Goal: Task Accomplishment & Management: Manage account settings

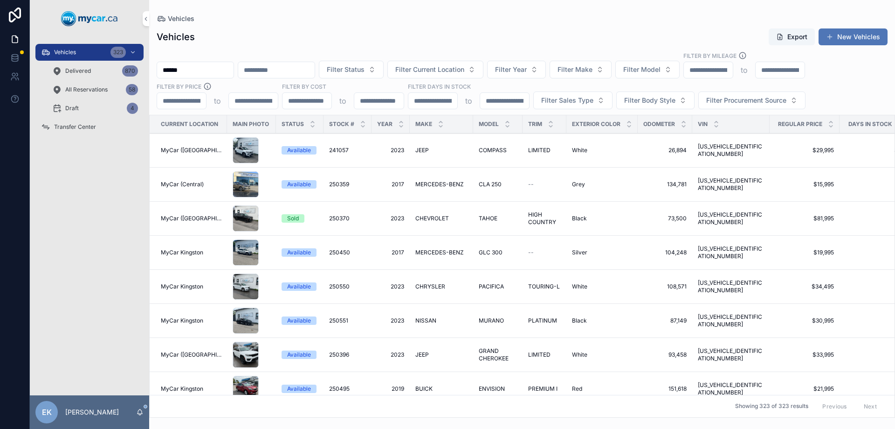
click at [850, 33] on button "New Vehicles" at bounding box center [853, 36] width 69 height 17
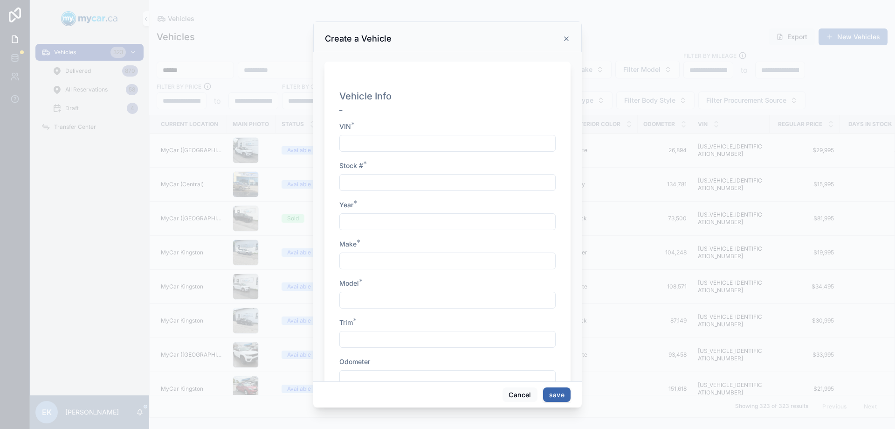
click at [347, 145] on input "scrollable content" at bounding box center [447, 143] width 215 height 13
click at [372, 142] on input "scrollable content" at bounding box center [447, 143] width 215 height 13
paste input "**********"
type input "**********"
drag, startPoint x: 379, startPoint y: 187, endPoint x: 385, endPoint y: 179, distance: 10.4
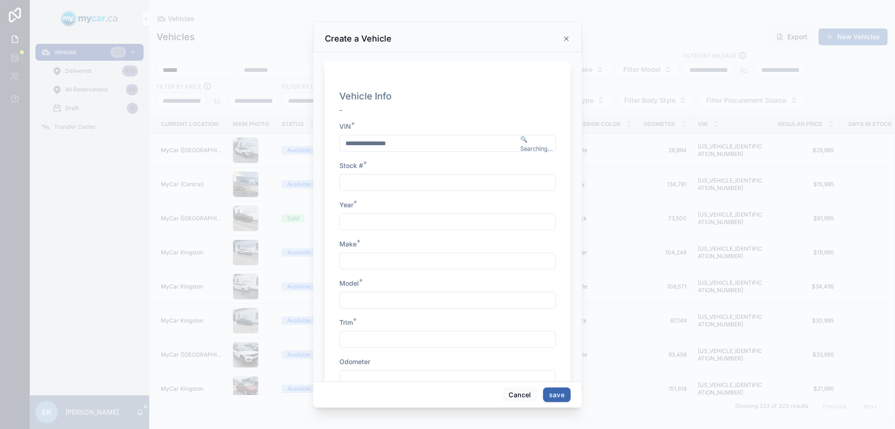
click at [379, 186] on input "scrollable content" at bounding box center [447, 182] width 215 height 13
type input "******"
type input "****"
type input "*****"
type input "******"
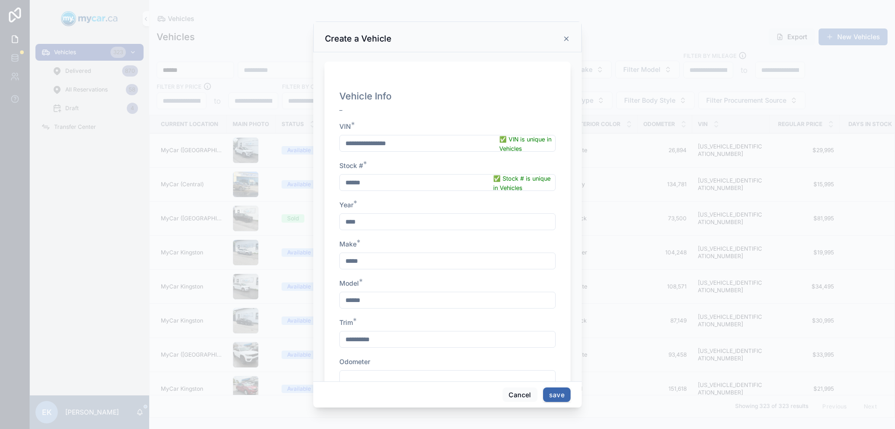
type input "**********"
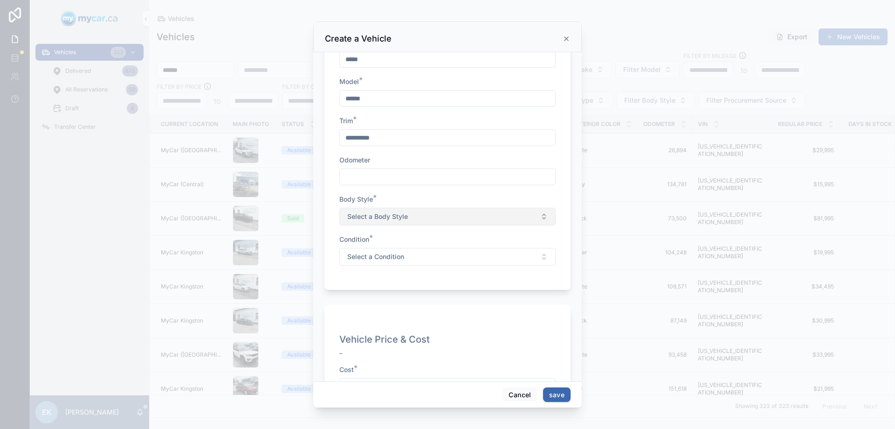
click at [375, 214] on span "Select a Body Style" at bounding box center [377, 216] width 61 height 9
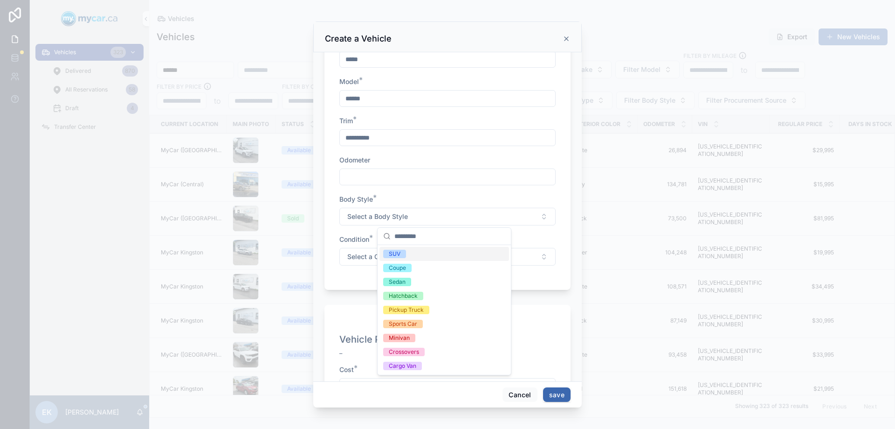
click at [398, 252] on div "SUV" at bounding box center [395, 254] width 12 height 8
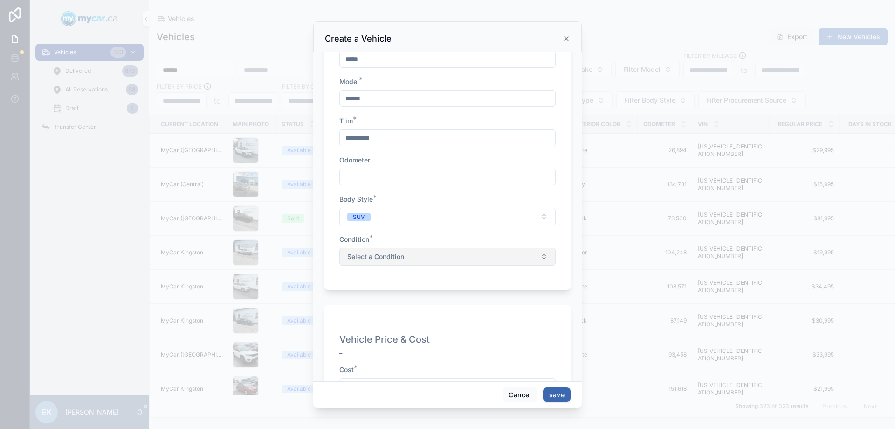
click at [395, 252] on span "Select a Condition" at bounding box center [375, 256] width 57 height 9
click at [393, 303] on div "Used" at bounding box center [445, 308] width 130 height 14
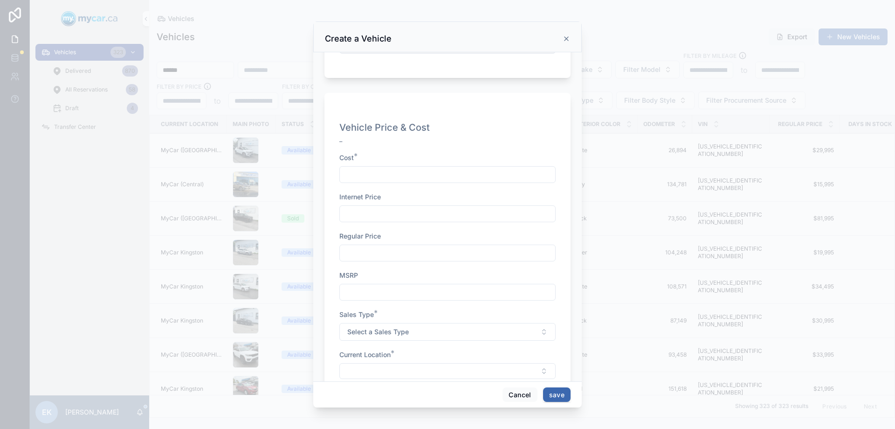
scroll to position [420, 0]
click at [364, 169] on input "scrollable content" at bounding box center [447, 167] width 215 height 13
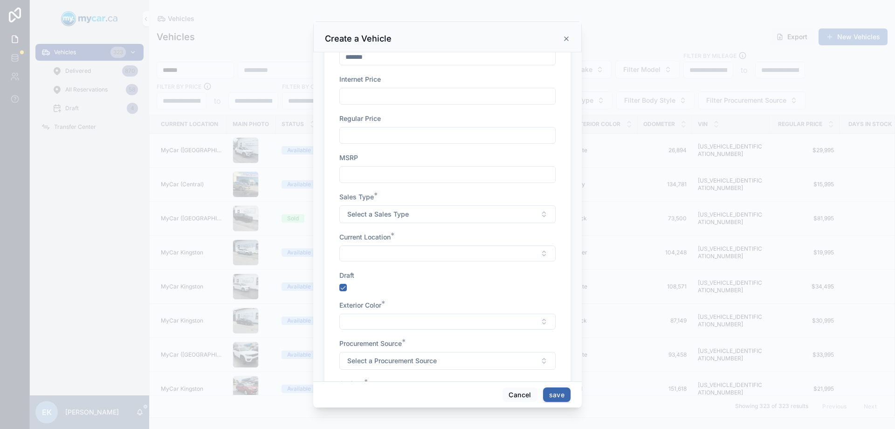
scroll to position [560, 0]
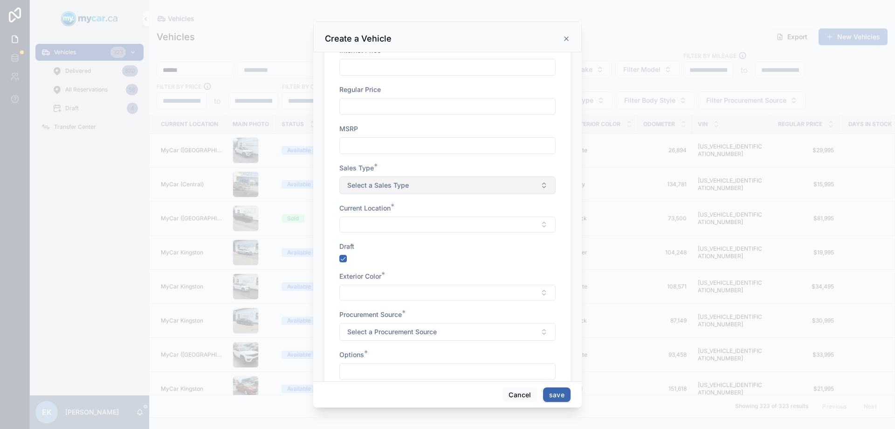
type input "*******"
click at [393, 179] on button "Select a Sales Type" at bounding box center [448, 185] width 216 height 18
click at [395, 224] on div "Wholesale" at bounding box center [403, 222] width 28 height 8
click at [395, 224] on button "Select Button" at bounding box center [448, 224] width 216 height 16
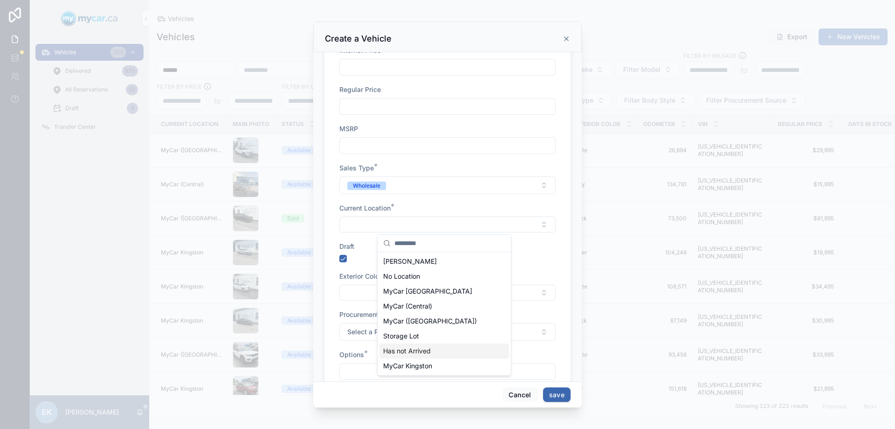
click at [405, 347] on span "Has not Arrived" at bounding box center [407, 350] width 48 height 9
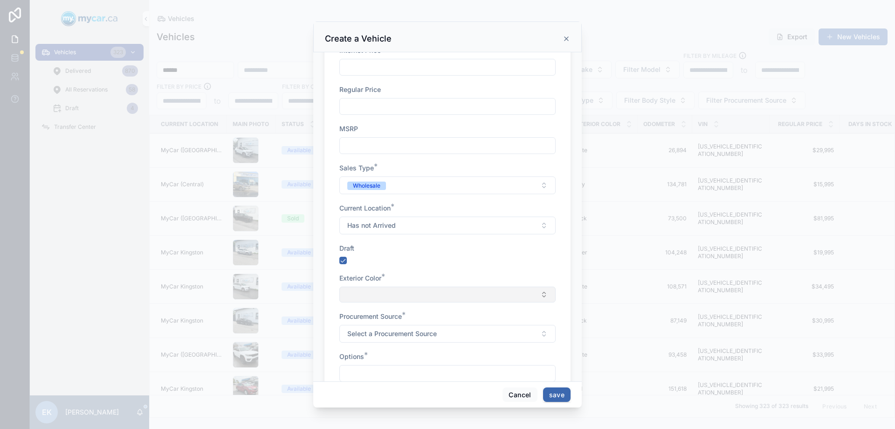
click at [389, 295] on button "Select Button" at bounding box center [448, 294] width 216 height 16
type input "*****"
click at [390, 331] on span "Black" at bounding box center [391, 330] width 17 height 9
click at [387, 337] on span "Select a Procurement Source" at bounding box center [392, 335] width 90 height 9
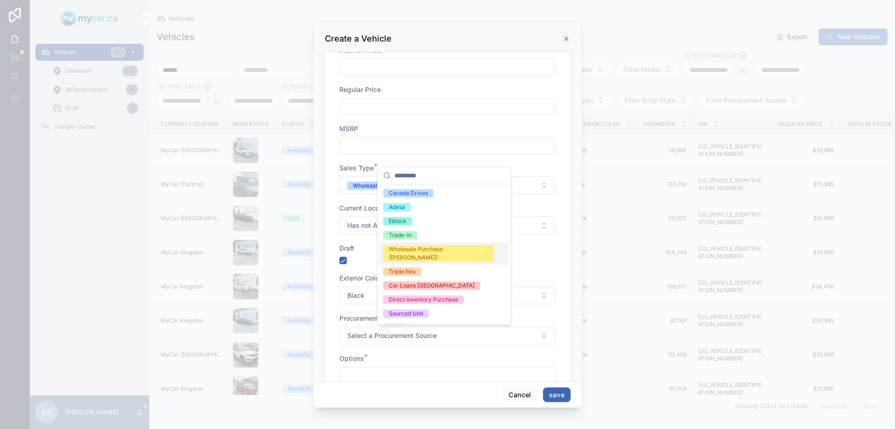
click at [428, 250] on div "Wholesale Purchase ([PERSON_NAME])" at bounding box center [439, 253] width 100 height 17
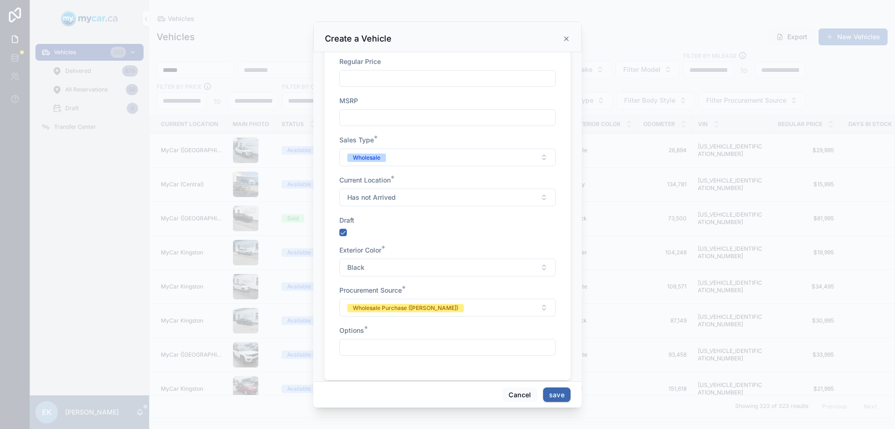
scroll to position [603, 0]
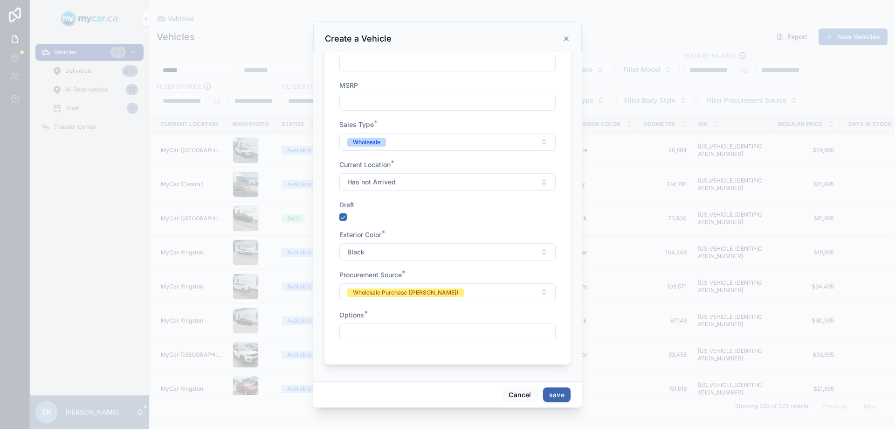
click at [380, 336] on input "scrollable content" at bounding box center [447, 331] width 215 height 13
type input "**********"
click at [558, 395] on button "save" at bounding box center [557, 394] width 28 height 15
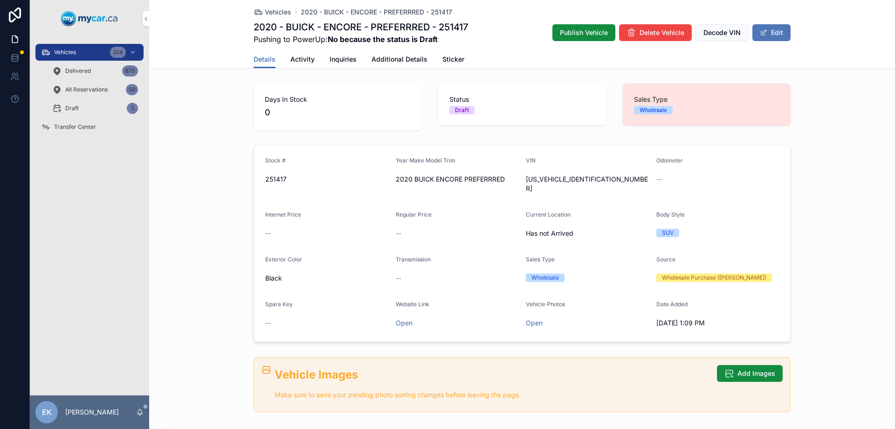
click at [761, 31] on span "scrollable content" at bounding box center [763, 32] width 7 height 7
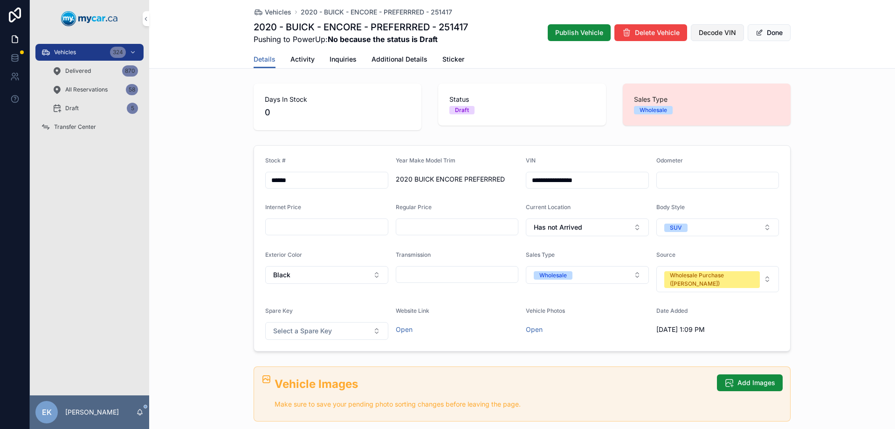
click at [705, 28] on span "Decode VIN" at bounding box center [717, 32] width 37 height 9
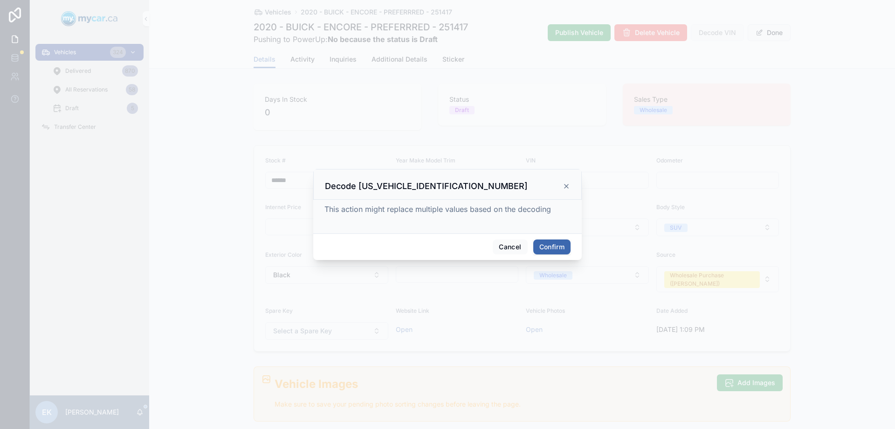
click at [550, 244] on button "Confirm" at bounding box center [552, 246] width 37 height 15
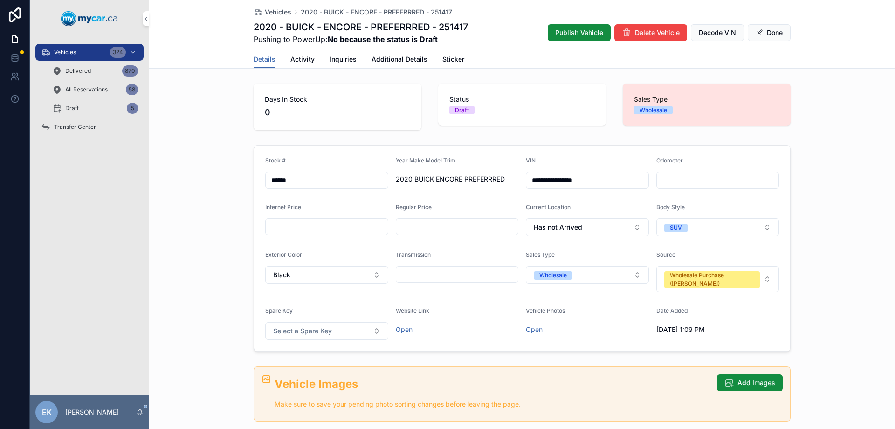
click at [663, 182] on input "scrollable content" at bounding box center [718, 180] width 122 height 13
click at [681, 174] on input "scrollable content" at bounding box center [718, 180] width 122 height 13
type input "*******"
click at [392, 62] on span "Additional Details" at bounding box center [400, 59] width 56 height 9
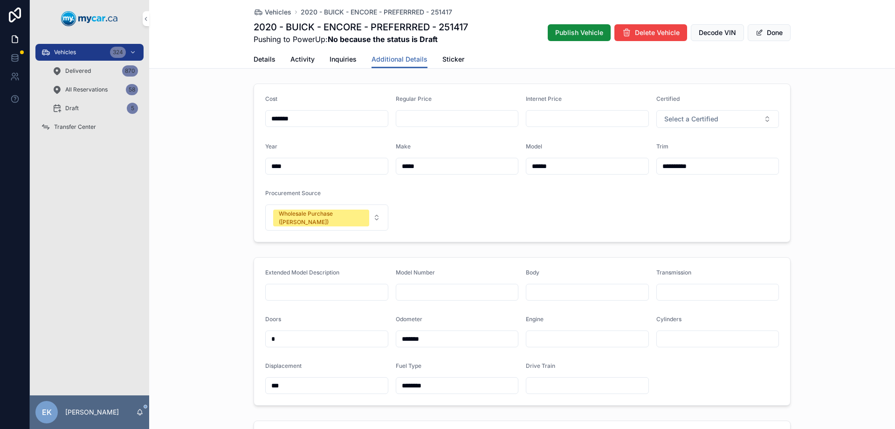
click at [529, 285] on input "scrollable content" at bounding box center [588, 291] width 122 height 13
type input "***"
click at [666, 285] on input "scrollable content" at bounding box center [718, 291] width 122 height 13
type input "*********"
type input "***"
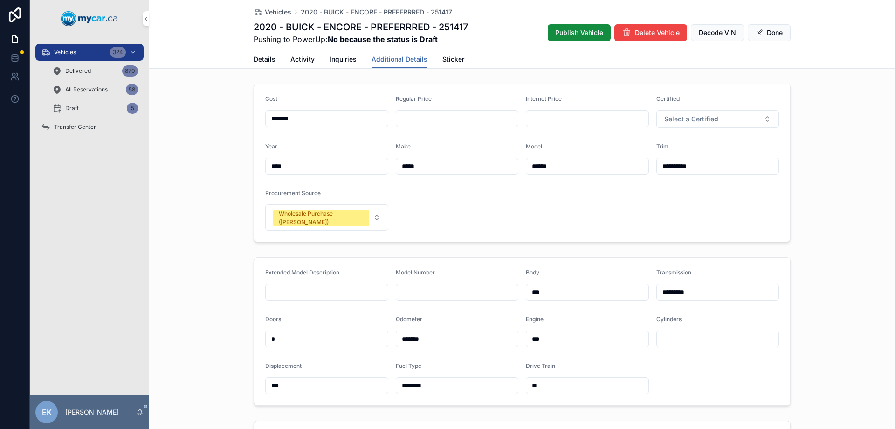
type input "*"
type input "***"
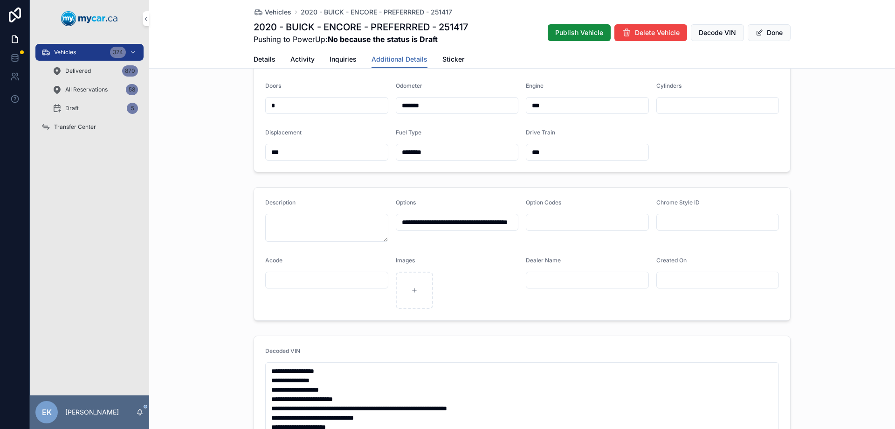
click at [264, 53] on link "Details" at bounding box center [265, 60] width 22 height 19
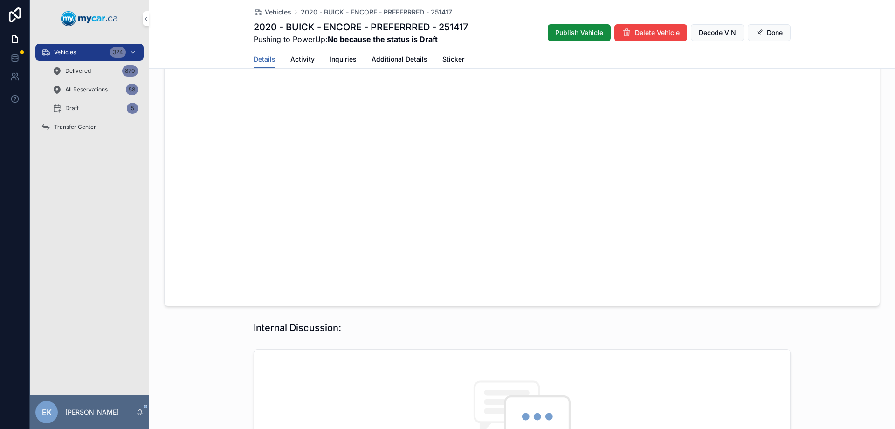
scroll to position [759, 0]
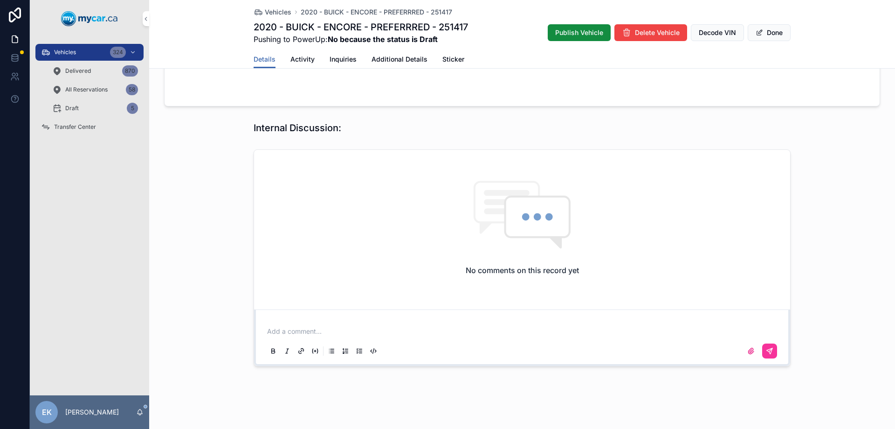
drag, startPoint x: 277, startPoint y: 323, endPoint x: 288, endPoint y: 319, distance: 11.7
click at [279, 326] on p "scrollable content" at bounding box center [524, 330] width 514 height 9
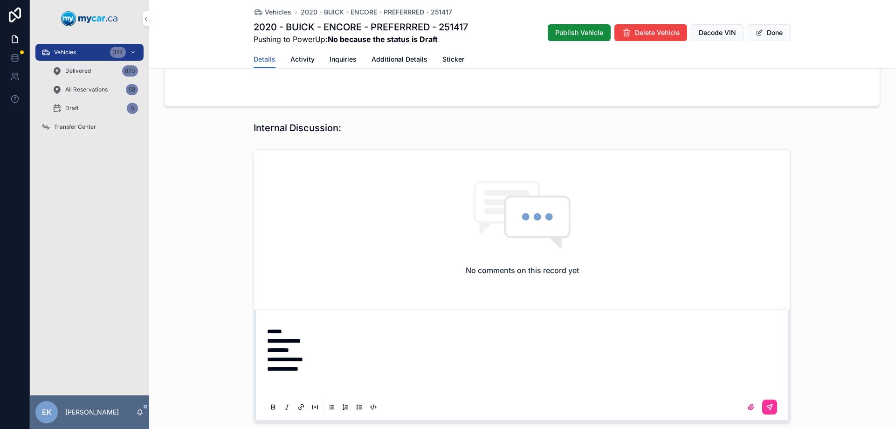
click at [278, 382] on p "scrollable content" at bounding box center [524, 386] width 514 height 9
click at [769, 404] on icon "scrollable content" at bounding box center [770, 407] width 6 height 6
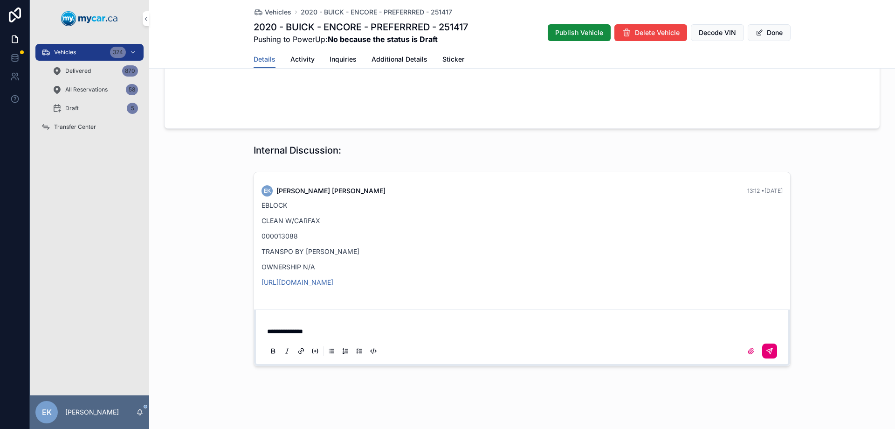
click at [767, 347] on icon "scrollable content" at bounding box center [769, 350] width 7 height 7
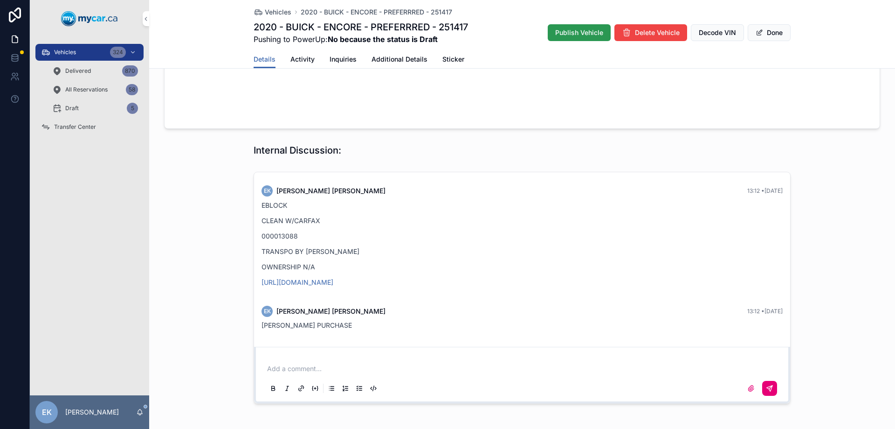
click at [596, 28] on span "Publish Vehicle" at bounding box center [579, 32] width 48 height 9
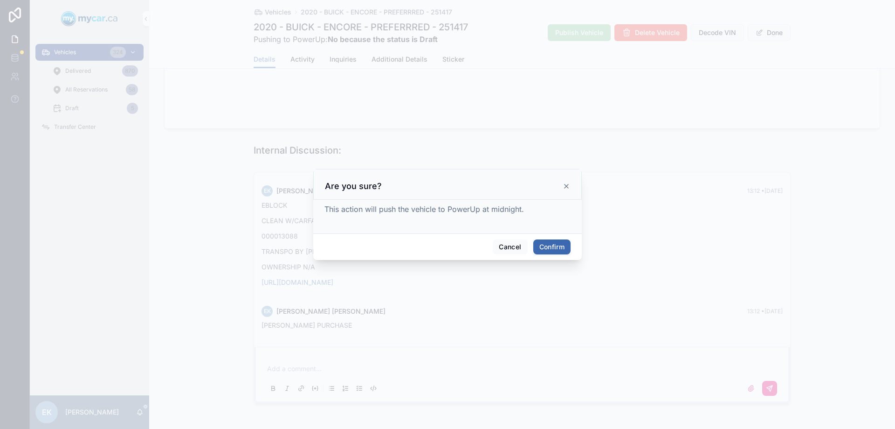
click at [558, 253] on button "Confirm" at bounding box center [552, 246] width 37 height 15
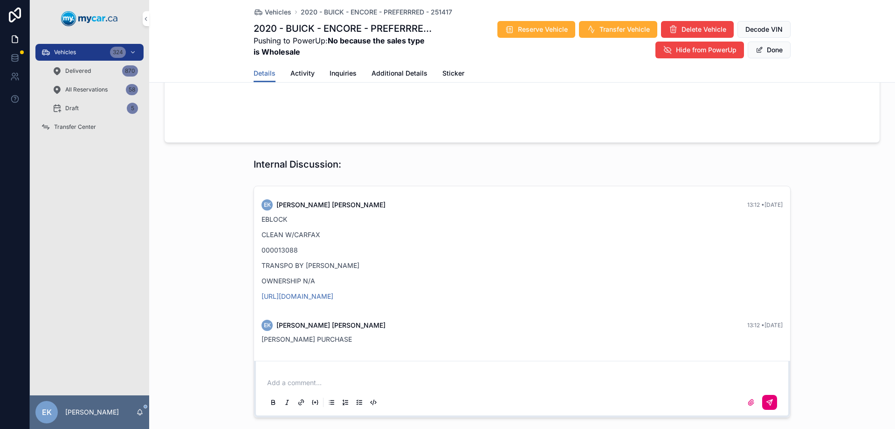
scroll to position [751, 0]
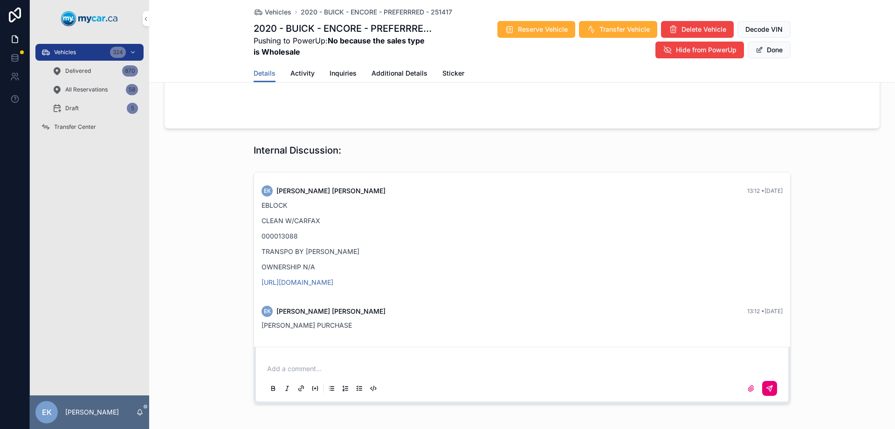
click at [58, 50] on span "Vehicles" at bounding box center [65, 52] width 22 height 7
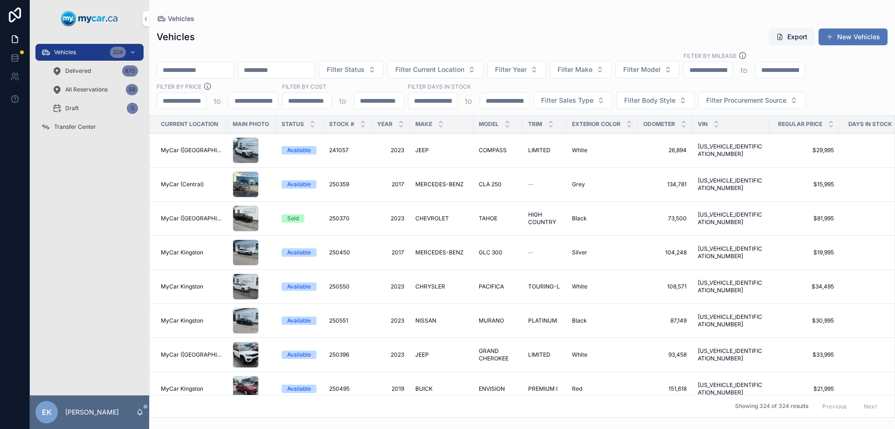
click at [845, 41] on button "New Vehicles" at bounding box center [853, 36] width 69 height 17
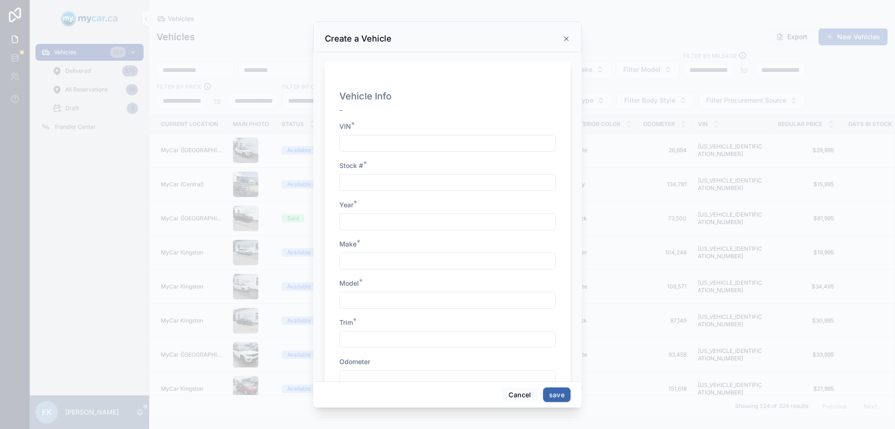
click at [361, 140] on input "scrollable content" at bounding box center [447, 143] width 215 height 13
paste input "**********"
type input "**********"
type input "******"
type input "****"
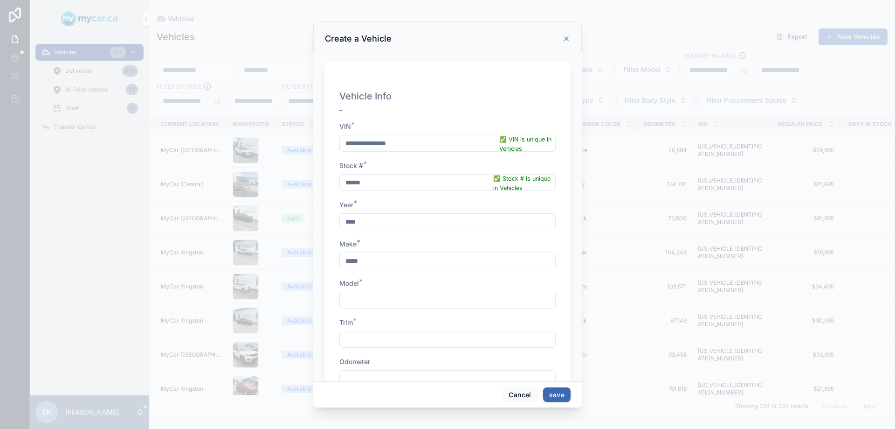
type input "*****"
type input "******"
type input "*********"
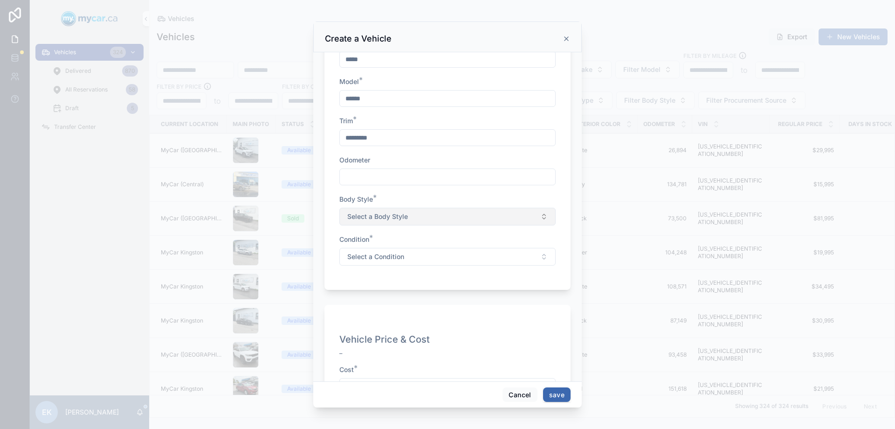
click at [368, 220] on button "Select a Body Style" at bounding box center [448, 217] width 216 height 18
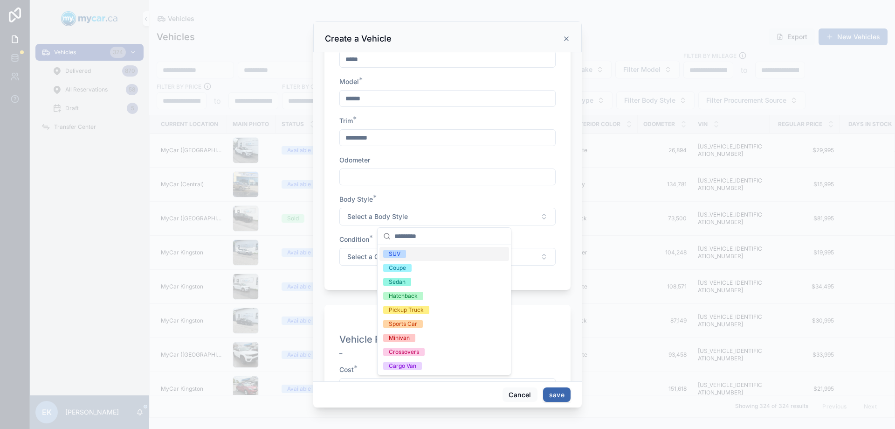
click at [394, 253] on div "SUV" at bounding box center [395, 254] width 12 height 8
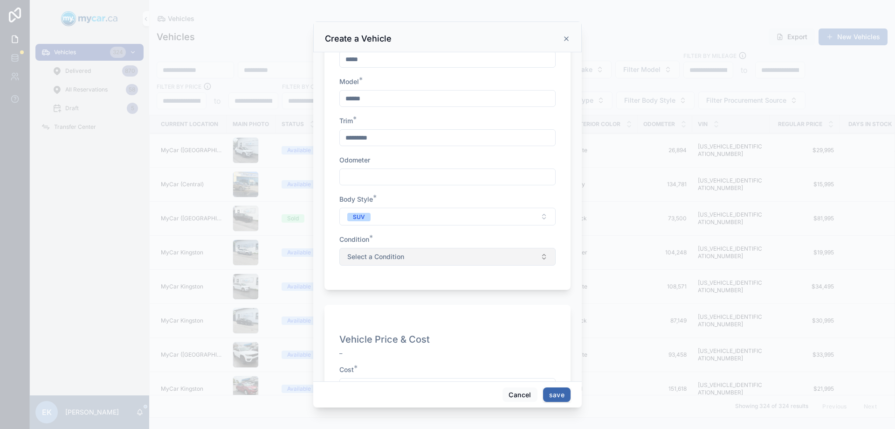
click at [391, 255] on span "Select a Condition" at bounding box center [375, 256] width 57 height 9
click at [398, 305] on div "Used" at bounding box center [396, 308] width 14 height 8
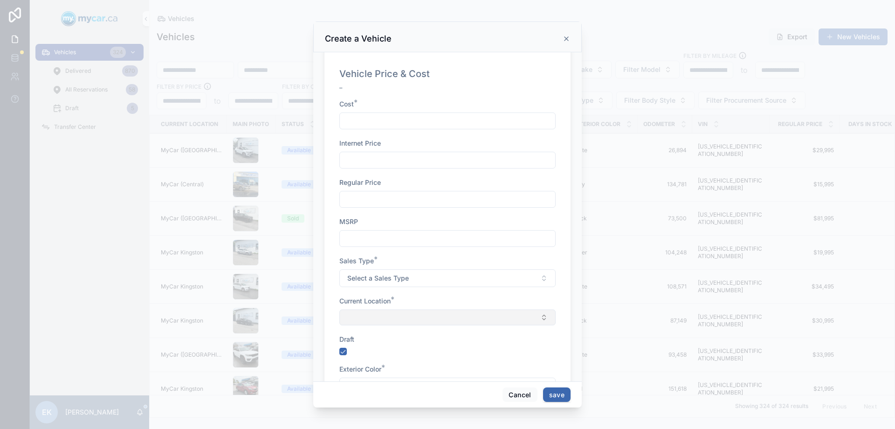
scroll to position [481, 0]
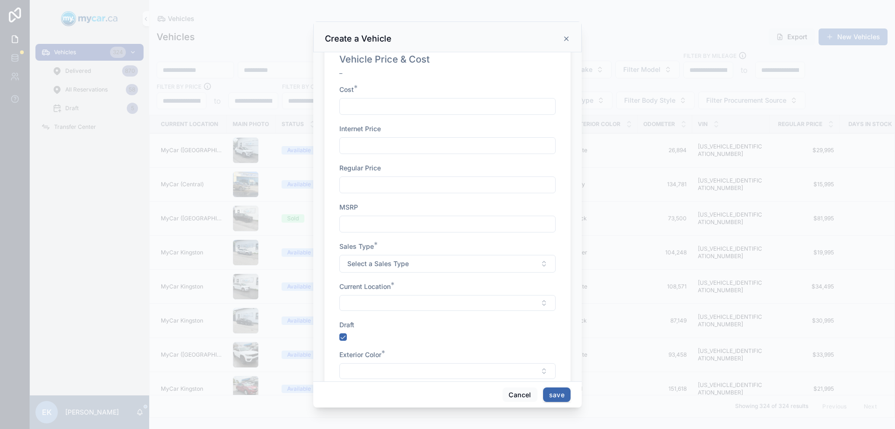
click at [387, 105] on input "scrollable content" at bounding box center [447, 106] width 215 height 13
type input "******"
click at [405, 266] on span "Select a Sales Type" at bounding box center [378, 263] width 62 height 9
click at [413, 299] on div "Wholesale" at bounding box center [403, 301] width 28 height 8
click at [393, 303] on button "Select Button" at bounding box center [448, 303] width 216 height 16
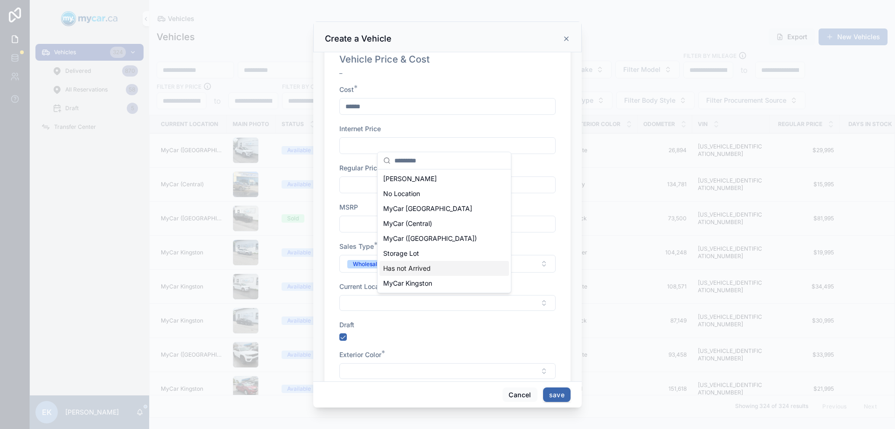
click at [409, 262] on div "Has not Arrived" at bounding box center [445, 268] width 130 height 15
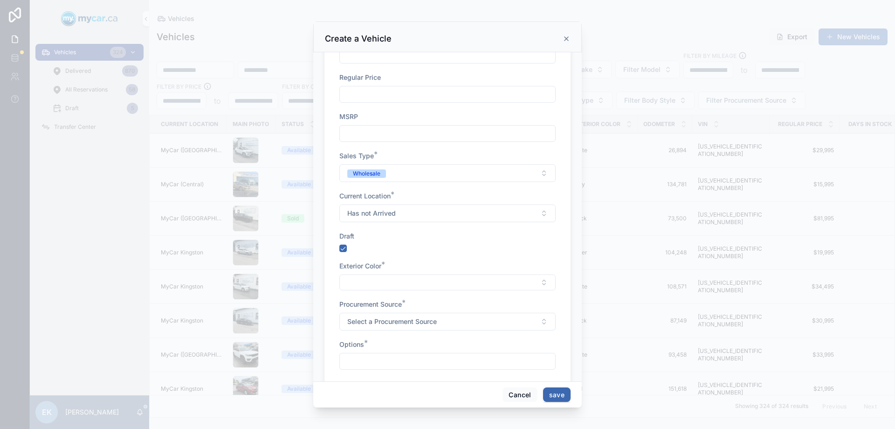
scroll to position [601, 0]
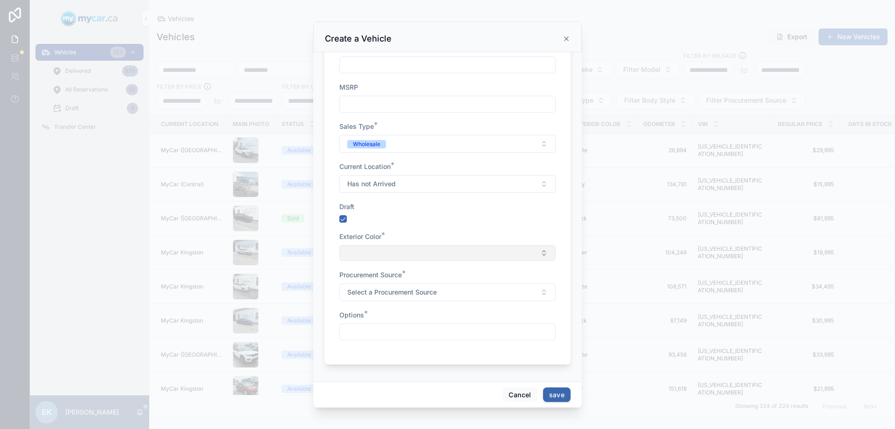
click at [395, 252] on button "Select Button" at bounding box center [448, 253] width 216 height 16
type input "*"
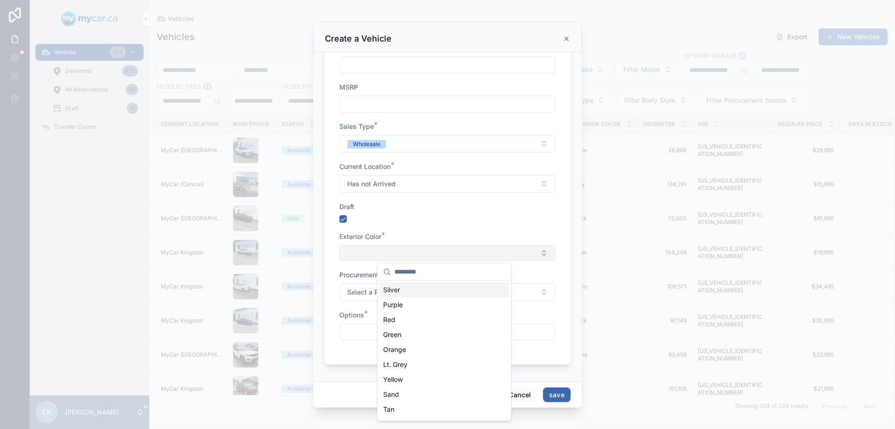
type input "*"
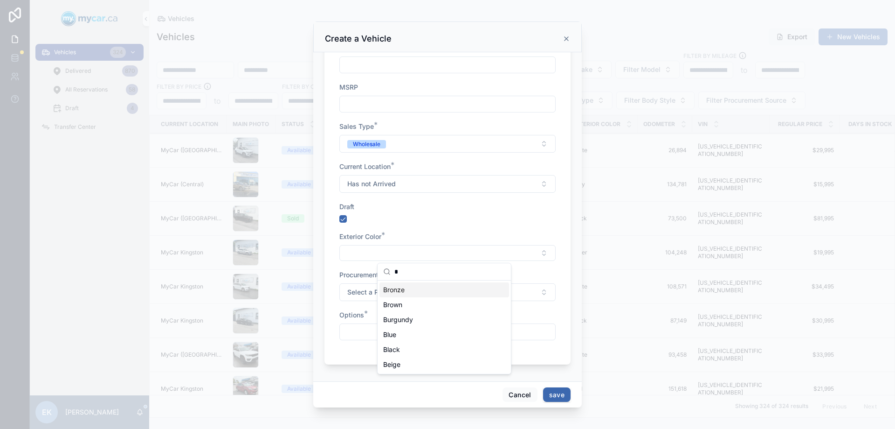
type input "*"
click at [399, 292] on span "Bronze" at bounding box center [393, 289] width 21 height 9
click at [399, 292] on span "Select a Procurement Source" at bounding box center [392, 293] width 90 height 9
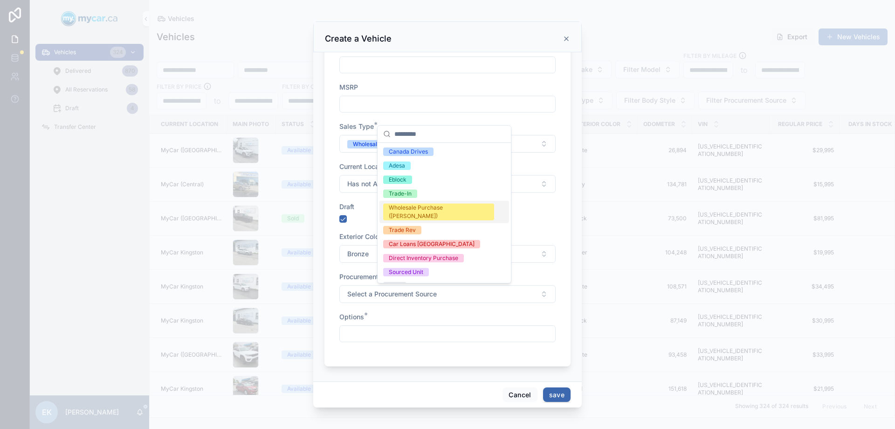
click at [417, 205] on div "Wholesale Purchase ([PERSON_NAME])" at bounding box center [439, 211] width 100 height 17
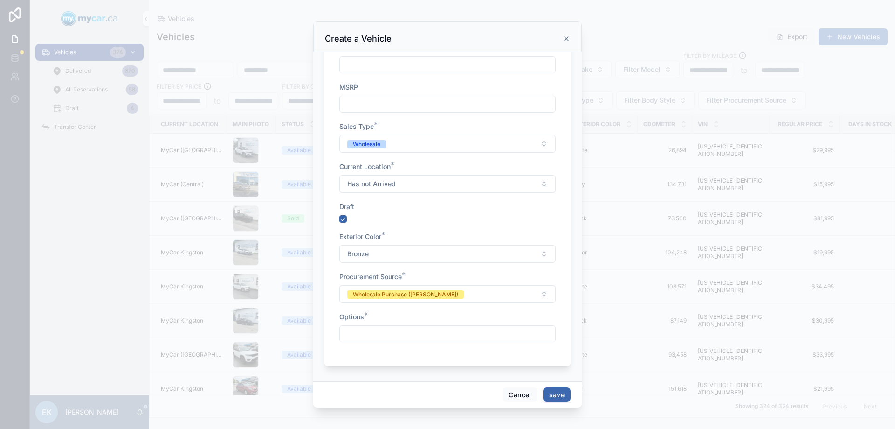
click at [358, 333] on input "scrollable content" at bounding box center [447, 333] width 215 height 13
type input "**********"
click at [562, 398] on button "save" at bounding box center [557, 394] width 28 height 15
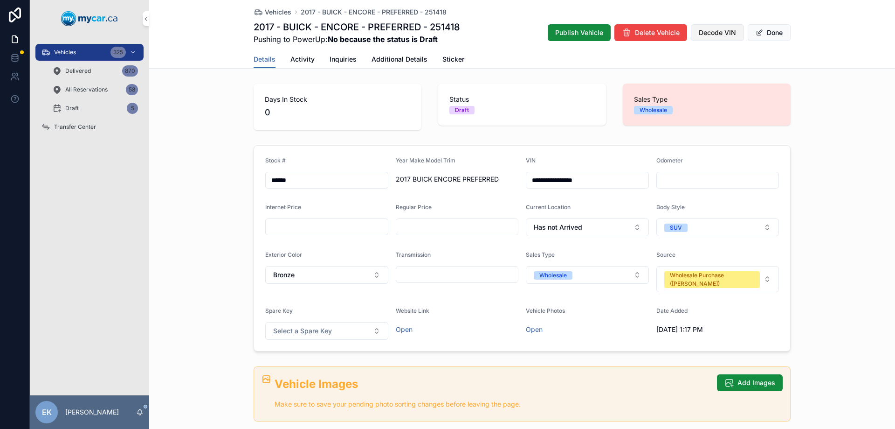
click at [729, 28] on span "Decode VIN" at bounding box center [717, 32] width 37 height 9
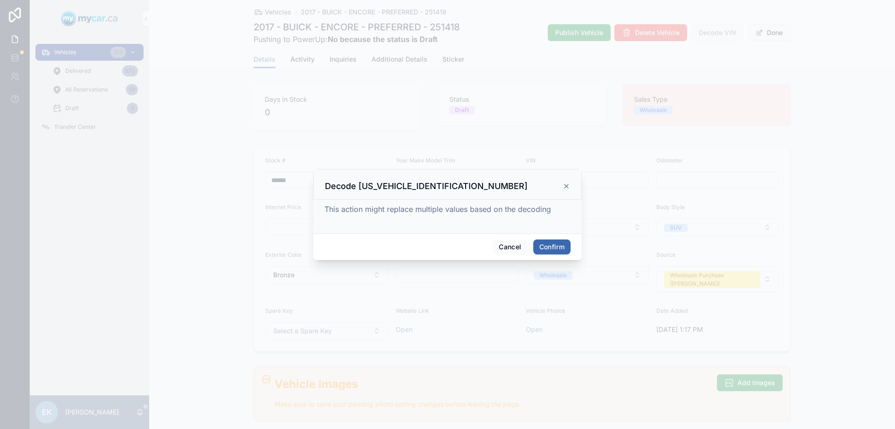
click at [555, 248] on button "Confirm" at bounding box center [552, 246] width 37 height 15
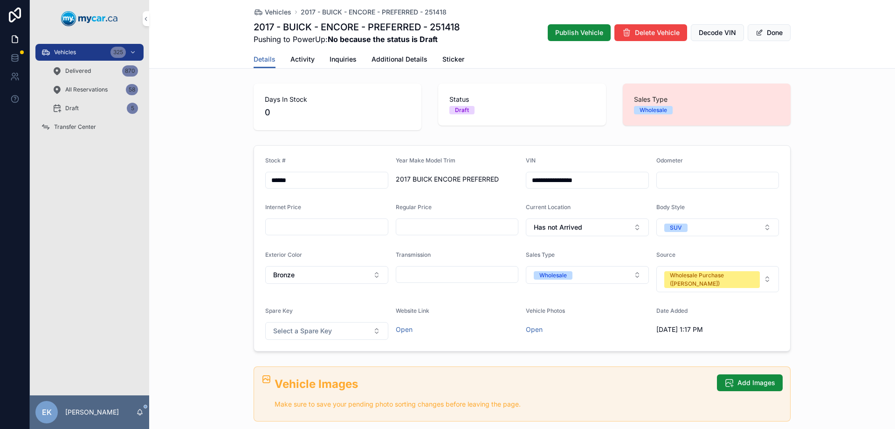
drag, startPoint x: 710, startPoint y: 181, endPoint x: 702, endPoint y: 181, distance: 7.9
click at [710, 180] on input "scrollable content" at bounding box center [718, 180] width 122 height 13
type input "******"
click at [391, 56] on span "Additional Details" at bounding box center [400, 59] width 56 height 9
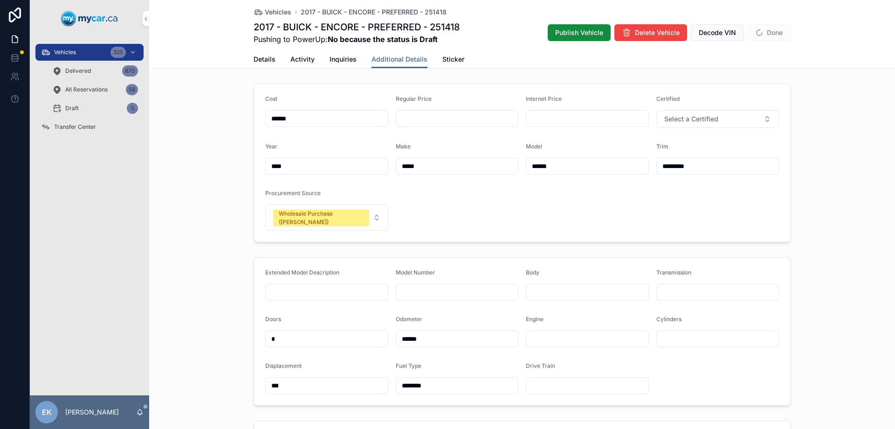
click at [543, 285] on input "scrollable content" at bounding box center [588, 291] width 122 height 13
click at [531, 287] on input "scrollable content" at bounding box center [588, 291] width 122 height 13
type input "***"
type input "*********"
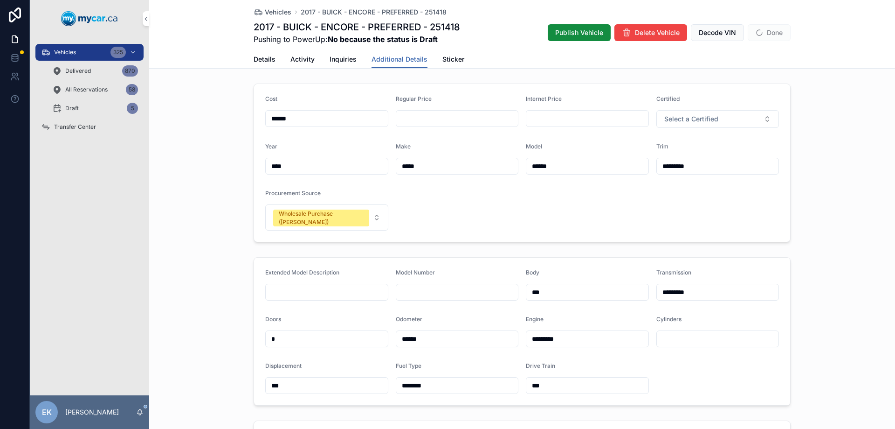
type input "***"
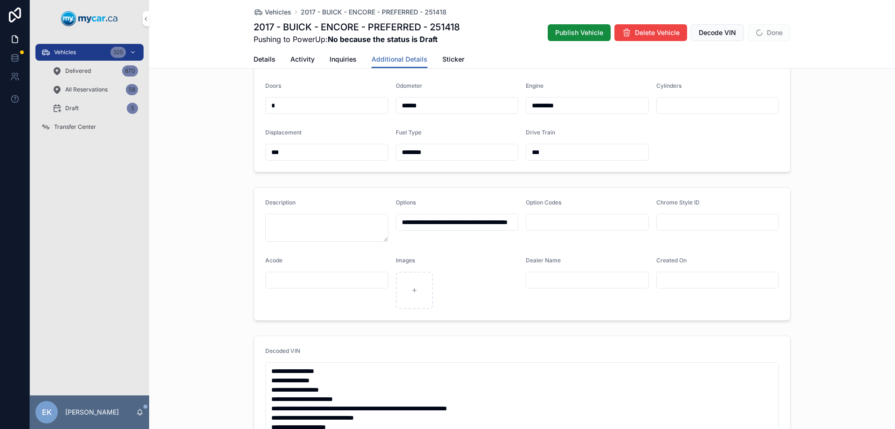
click at [265, 56] on span "Details" at bounding box center [265, 59] width 22 height 9
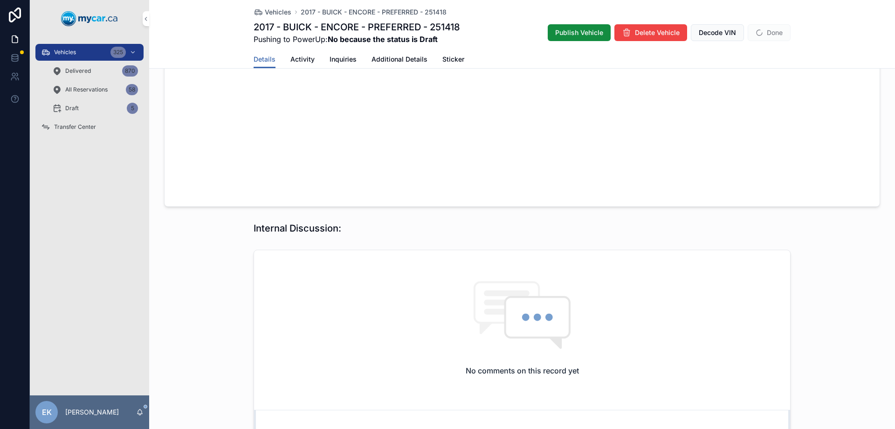
scroll to position [759, 0]
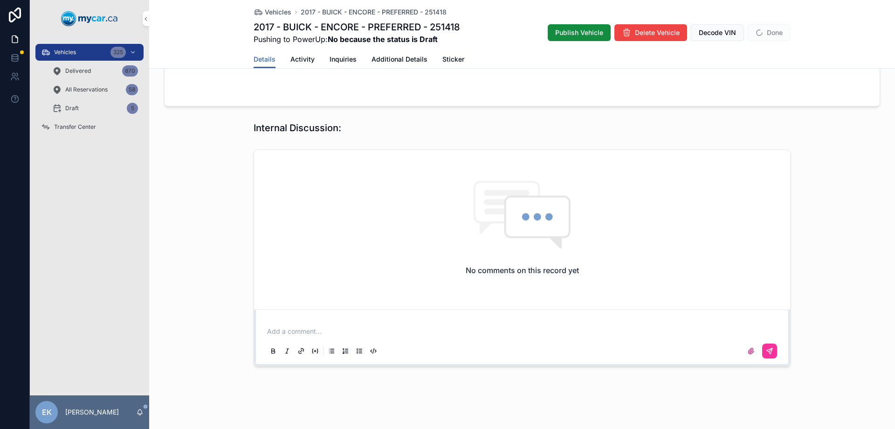
click at [279, 326] on p "scrollable content" at bounding box center [524, 330] width 514 height 9
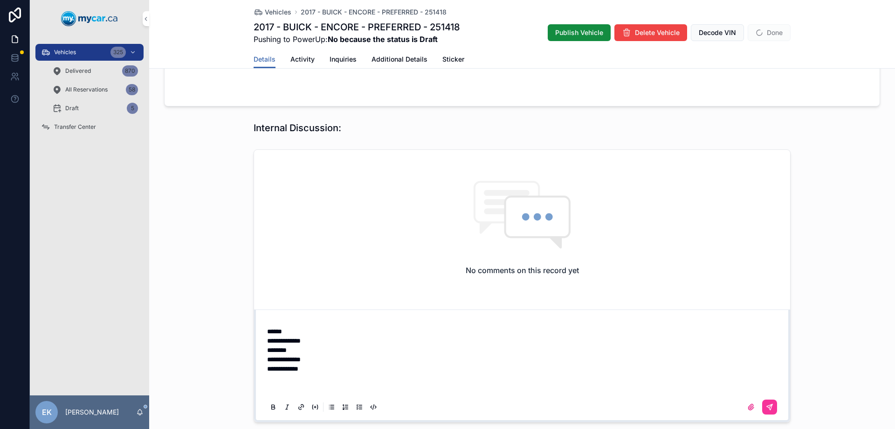
click at [268, 382] on p "scrollable content" at bounding box center [524, 386] width 514 height 9
click at [772, 399] on button "scrollable content" at bounding box center [770, 406] width 15 height 15
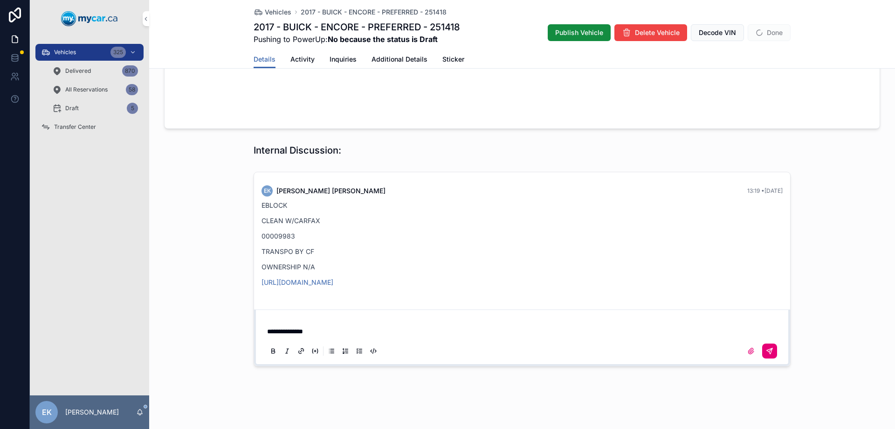
click at [766, 347] on icon "scrollable content" at bounding box center [769, 350] width 7 height 7
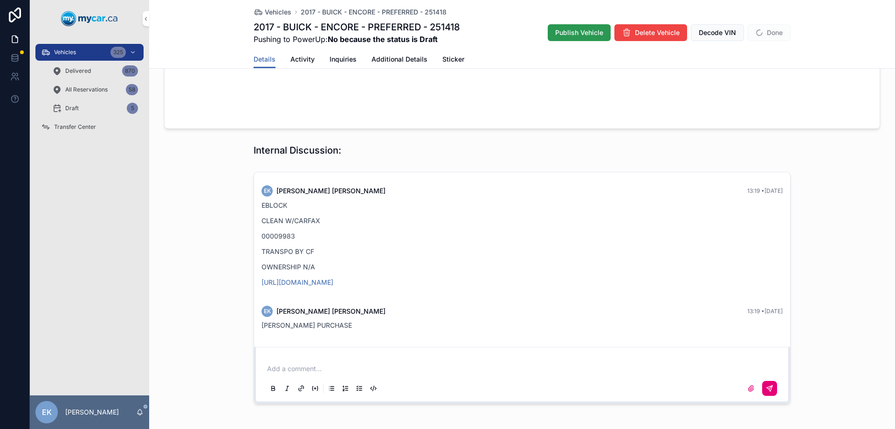
click at [567, 32] on span "Publish Vehicle" at bounding box center [579, 32] width 48 height 9
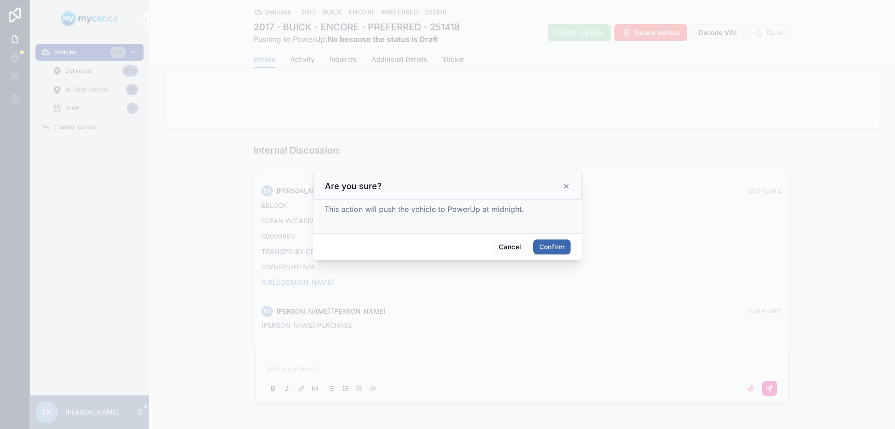
click at [551, 246] on button "Confirm" at bounding box center [552, 246] width 37 height 15
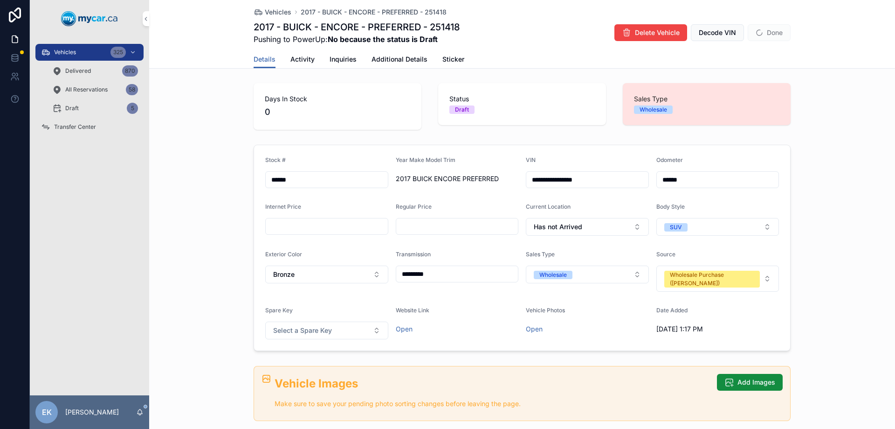
scroll to position [0, 0]
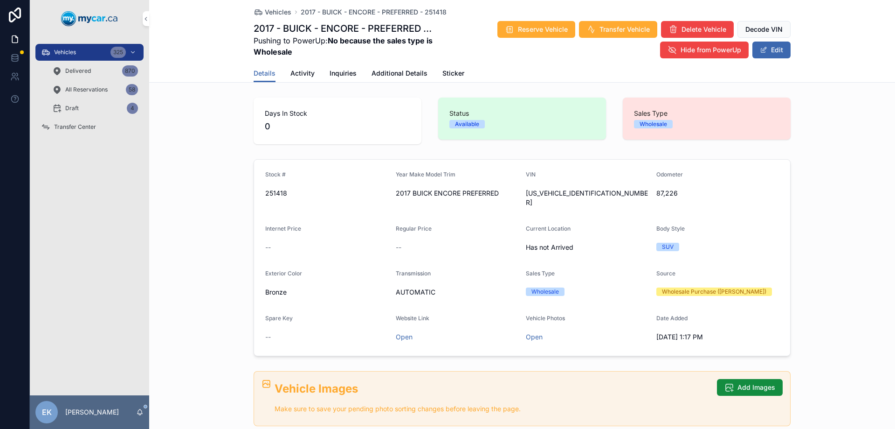
click at [67, 46] on div "Vehicles 325" at bounding box center [89, 52] width 97 height 15
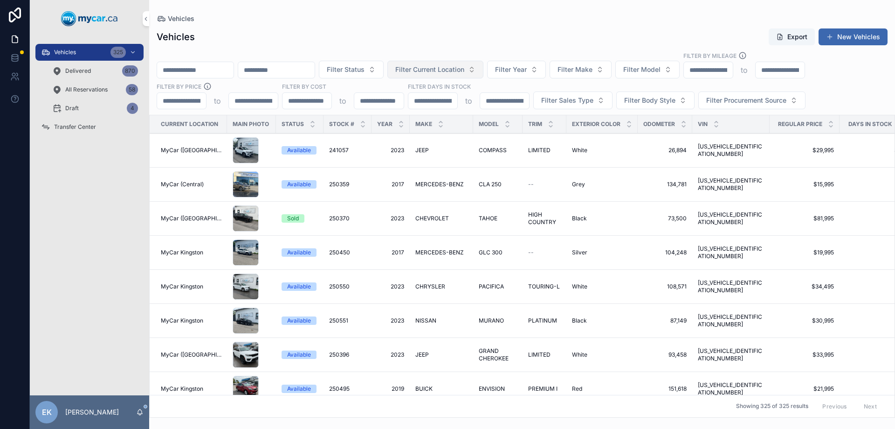
click at [465, 73] on span "Filter Current Location" at bounding box center [430, 69] width 69 height 9
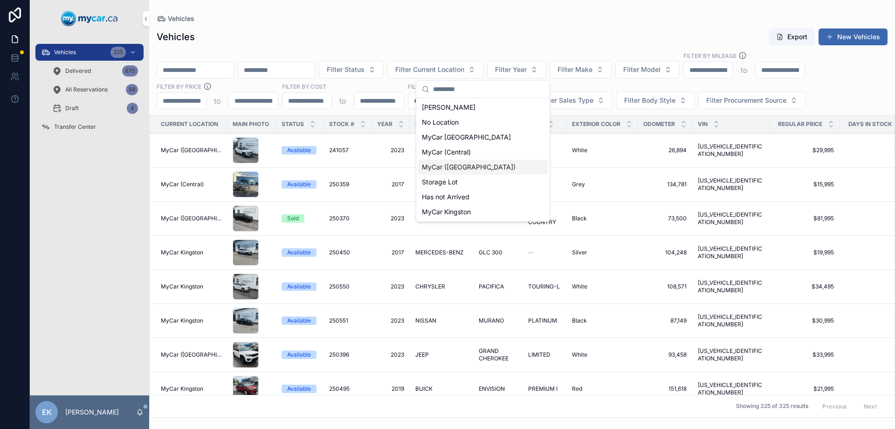
click at [459, 174] on div "MyCar ([GEOGRAPHIC_DATA])" at bounding box center [483, 167] width 130 height 15
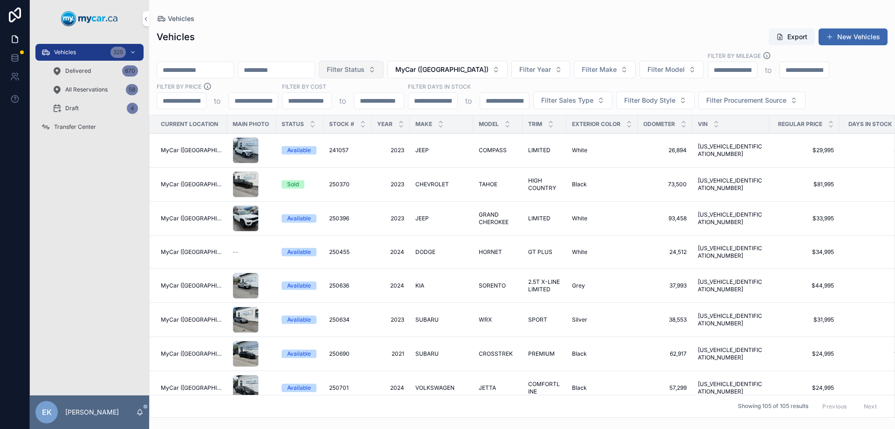
click at [365, 70] on span "Filter Status" at bounding box center [346, 69] width 38 height 9
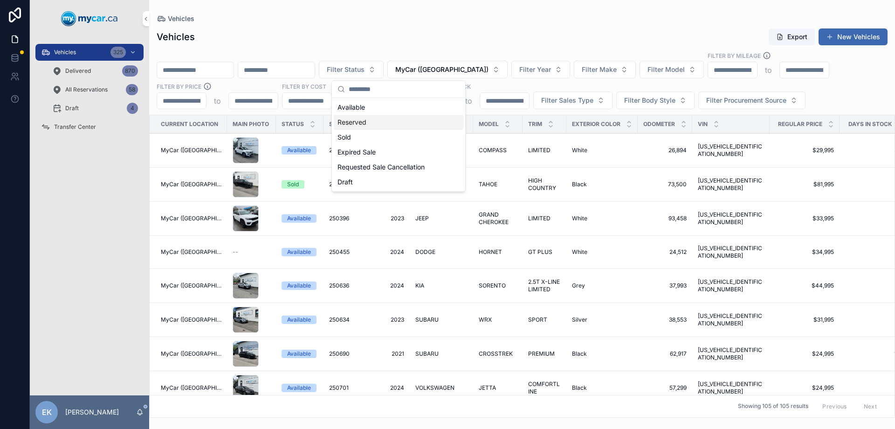
click at [364, 124] on div "Reserved" at bounding box center [399, 122] width 130 height 15
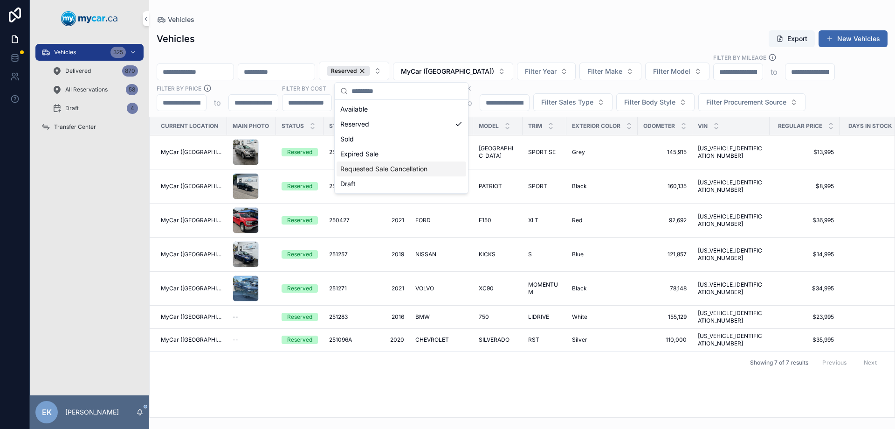
click at [312, 359] on div "Showing 7 of 7 results Previous Next" at bounding box center [522, 362] width 745 height 22
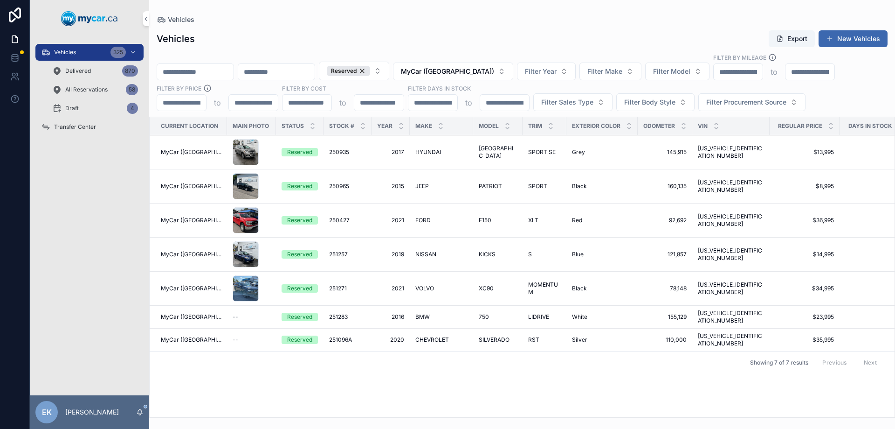
click at [339, 152] on span "250935" at bounding box center [339, 151] width 20 height 7
click at [336, 188] on span "250965" at bounding box center [339, 185] width 20 height 7
click at [338, 218] on span "250427" at bounding box center [339, 219] width 21 height 7
click at [336, 255] on span "251257" at bounding box center [338, 253] width 19 height 7
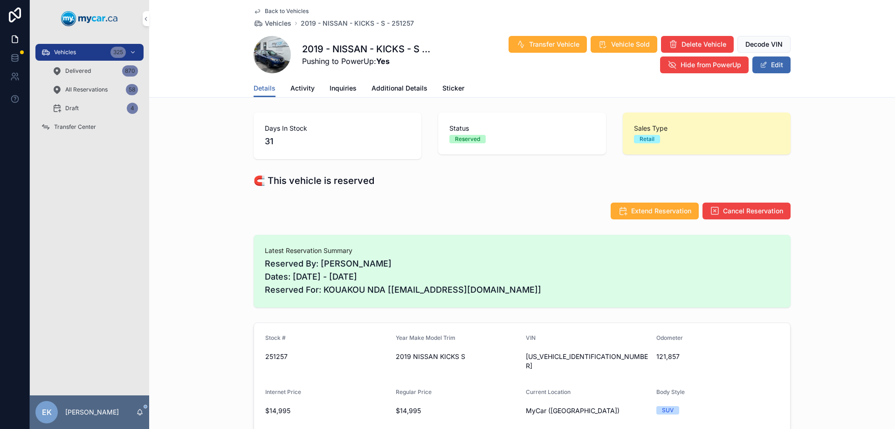
scroll to position [56, 0]
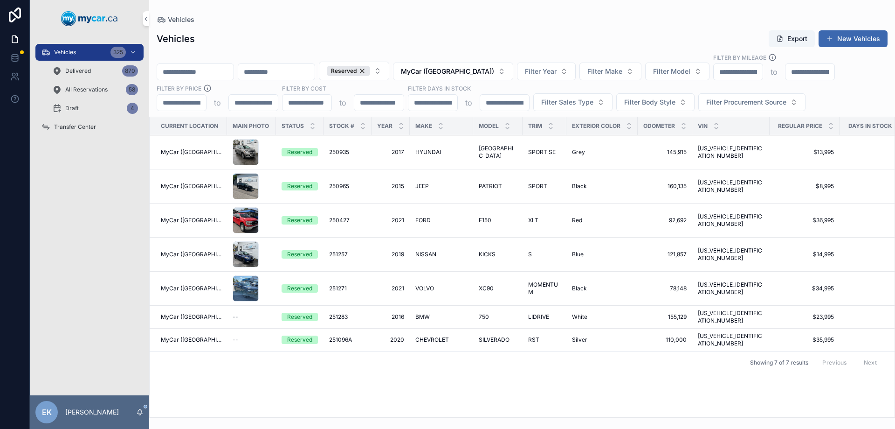
click at [338, 287] on span "251271" at bounding box center [338, 288] width 18 height 7
click at [340, 313] on span "251283" at bounding box center [338, 316] width 19 height 7
click at [340, 336] on span "251096A" at bounding box center [340, 339] width 23 height 7
click at [370, 70] on div "Reserved" at bounding box center [348, 71] width 43 height 10
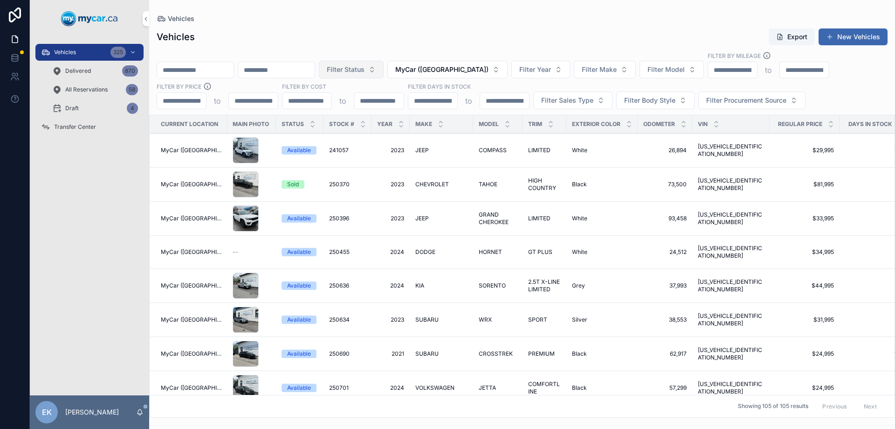
click at [384, 71] on button "Filter Status" at bounding box center [351, 70] width 65 height 18
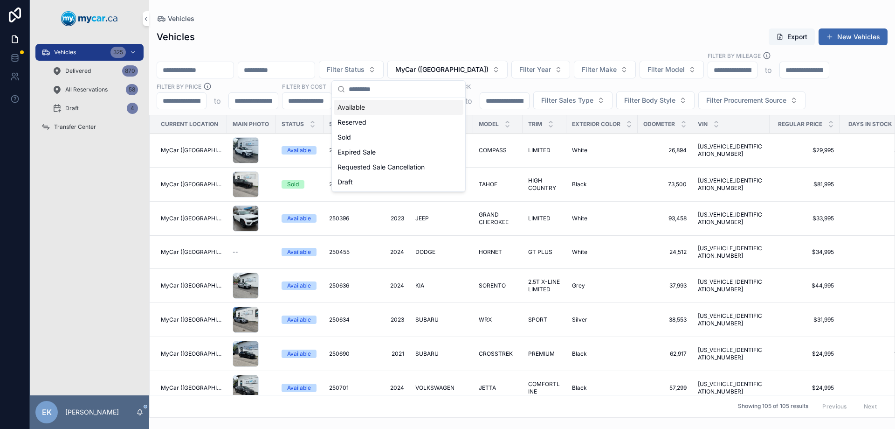
click at [359, 110] on div "Available" at bounding box center [399, 107] width 130 height 15
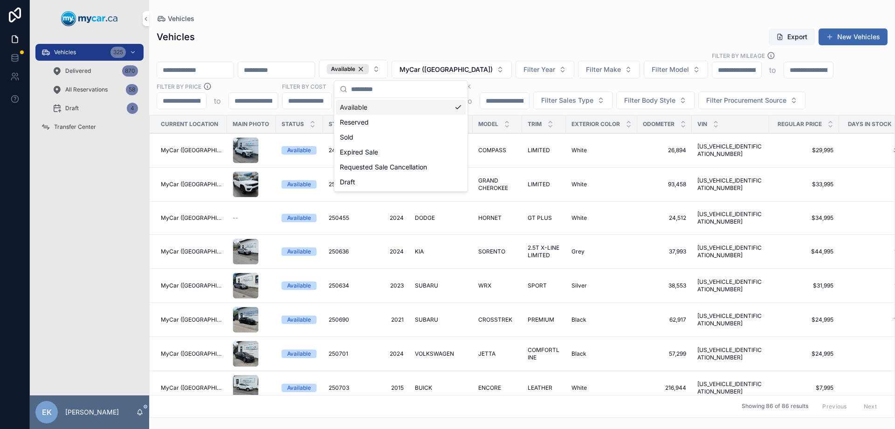
click at [443, 9] on div "Vehicles Vehicles Export New Vehicles Available MyCar (Richmond) Filter Year Fi…" at bounding box center [522, 208] width 746 height 417
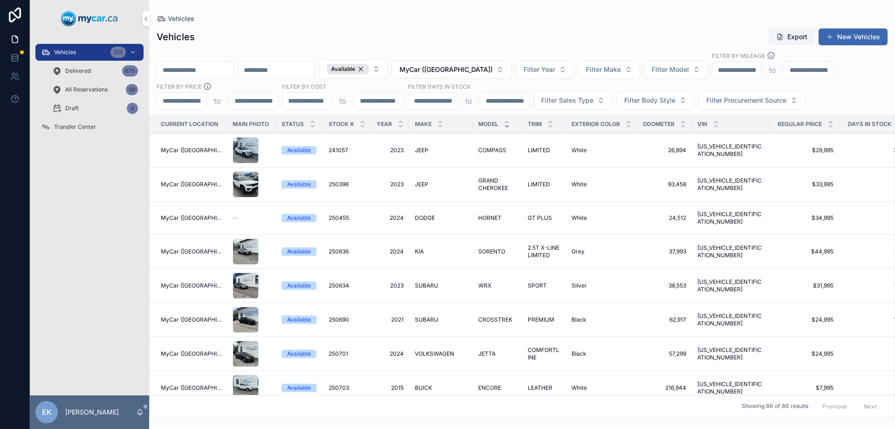
click at [504, 127] on icon "scrollable content" at bounding box center [507, 126] width 6 height 6
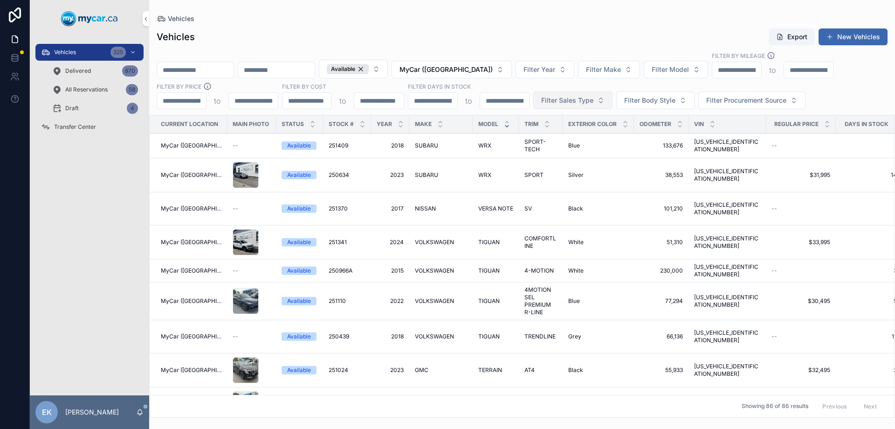
click at [567, 102] on span "Filter Sales Type" at bounding box center [567, 100] width 52 height 9
click at [522, 154] on div "Retail" at bounding box center [573, 153] width 130 height 15
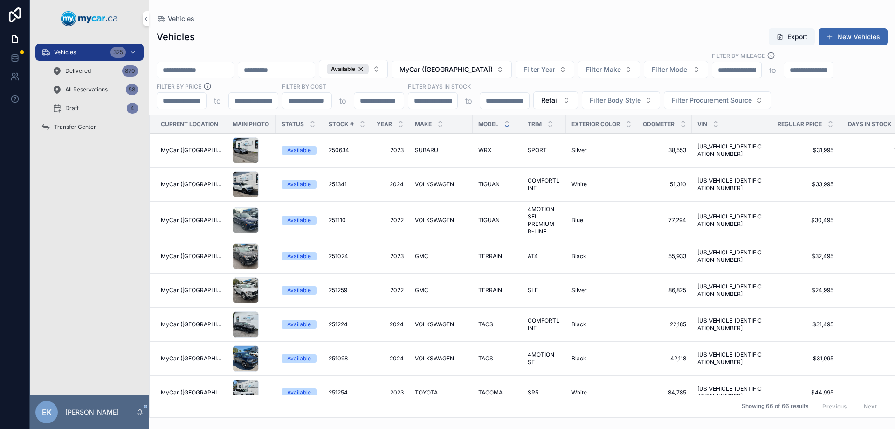
scroll to position [47, 0]
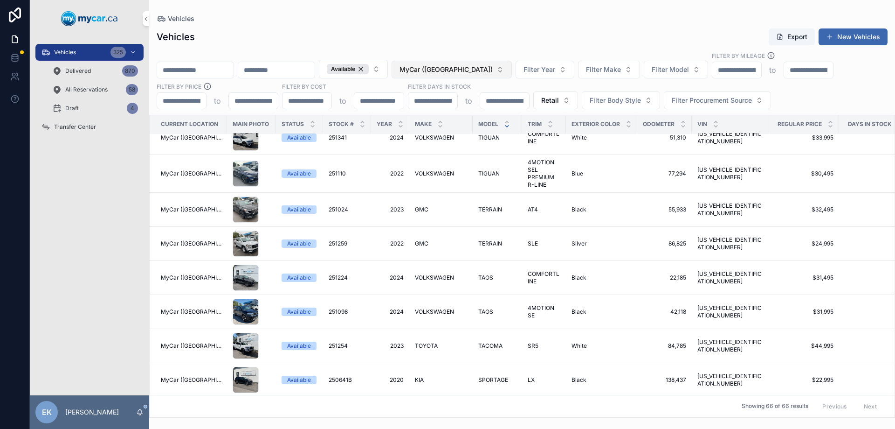
click at [512, 69] on button "MyCar ([GEOGRAPHIC_DATA])" at bounding box center [452, 70] width 120 height 18
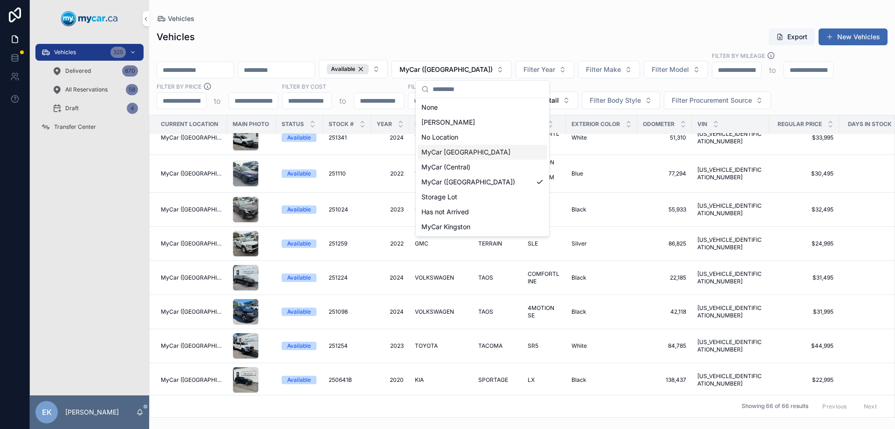
click at [459, 155] on span "MyCar [GEOGRAPHIC_DATA]" at bounding box center [466, 151] width 89 height 9
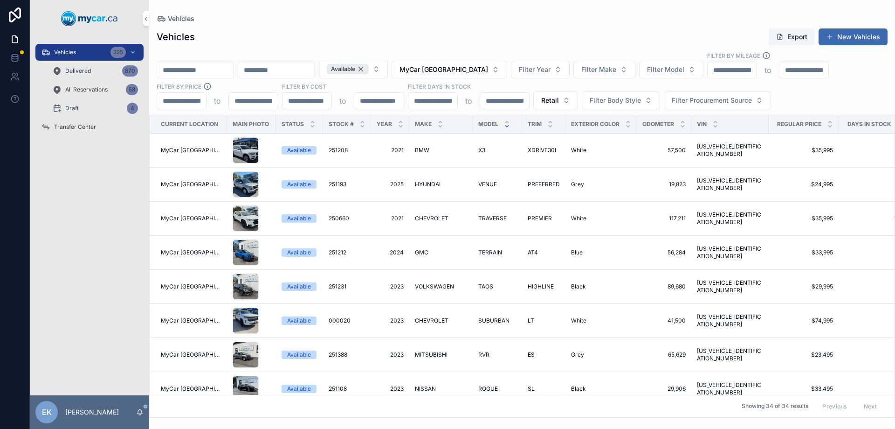
click at [369, 69] on div "Available" at bounding box center [348, 69] width 42 height 10
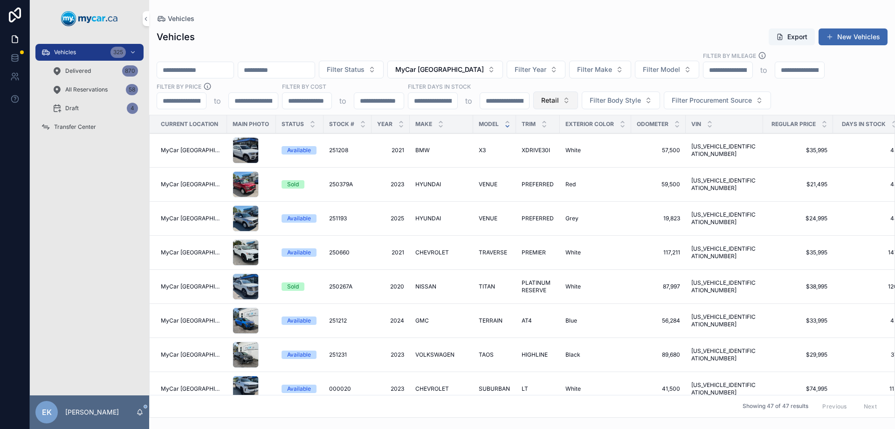
click at [568, 101] on button "Retail" at bounding box center [556, 100] width 45 height 18
click at [516, 139] on div "None" at bounding box center [556, 138] width 130 height 15
click at [506, 126] on icon "scrollable content" at bounding box center [507, 125] width 3 height 1
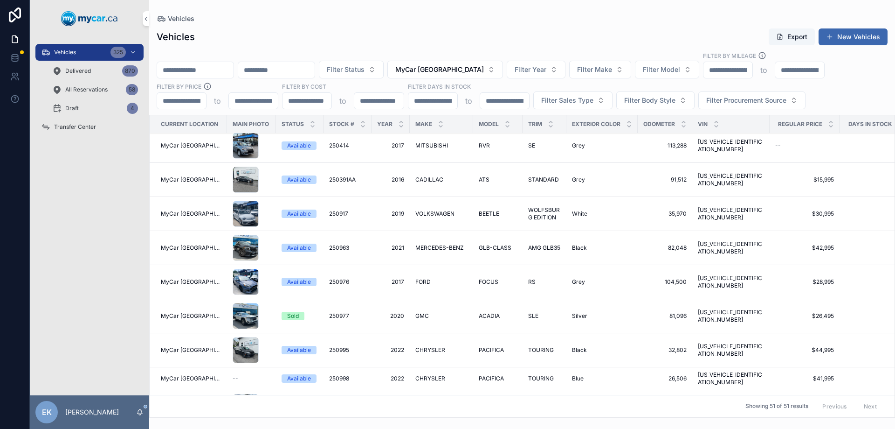
scroll to position [280, 0]
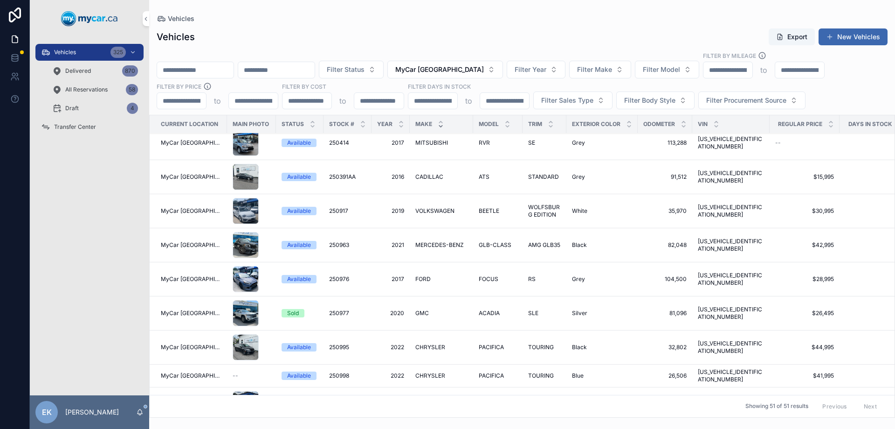
click at [438, 128] on icon "scrollable content" at bounding box center [441, 126] width 6 height 6
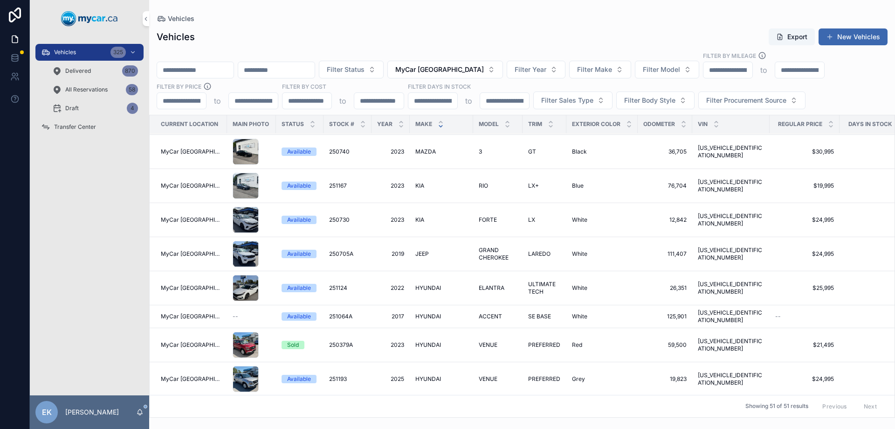
scroll to position [507, 0]
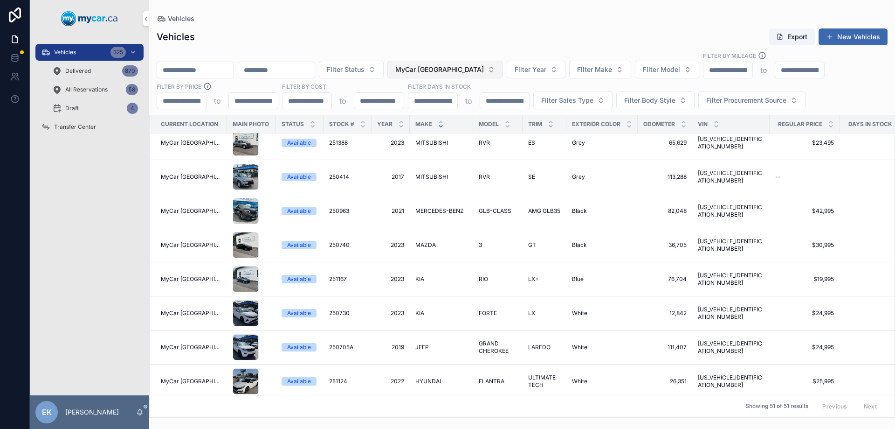
click at [503, 72] on button "MyCar [GEOGRAPHIC_DATA]" at bounding box center [446, 70] width 116 height 18
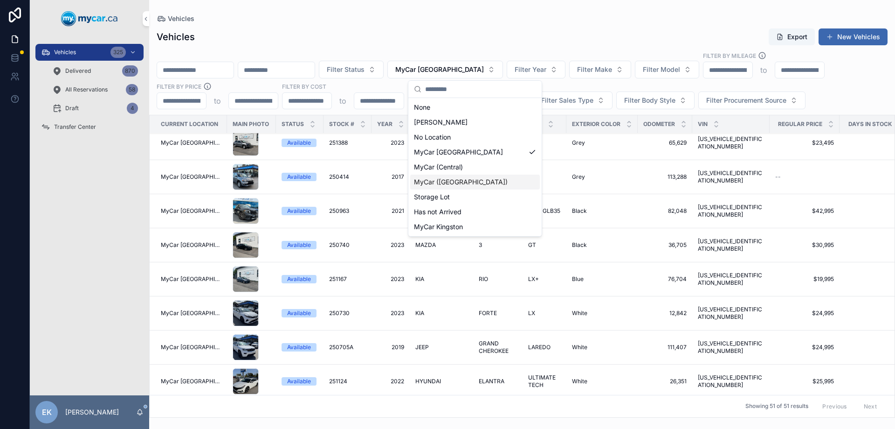
click at [450, 180] on span "MyCar ([GEOGRAPHIC_DATA])" at bounding box center [461, 181] width 94 height 9
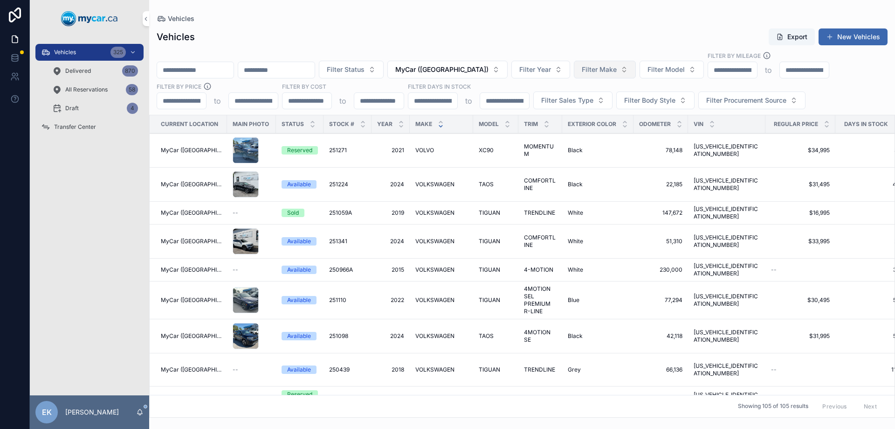
click at [617, 71] on span "Filter Make" at bounding box center [599, 69] width 35 height 9
type input "*****"
click at [573, 107] on span "MAZDA" at bounding box center [568, 107] width 24 height 9
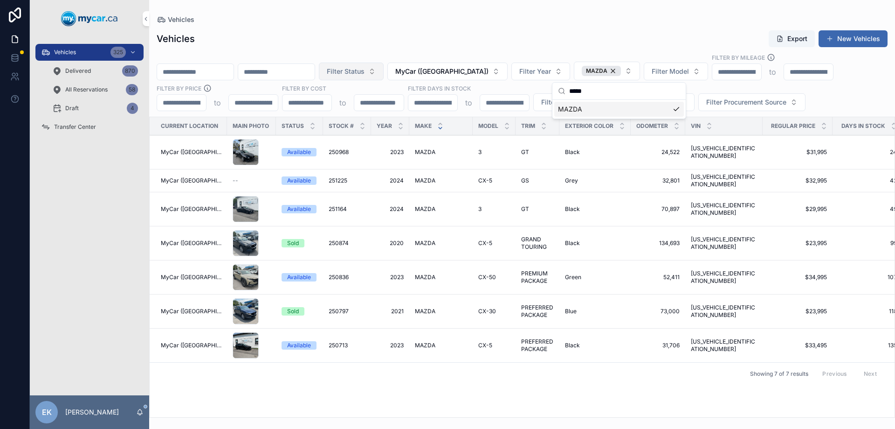
click at [384, 73] on button "Filter Status" at bounding box center [351, 71] width 65 height 18
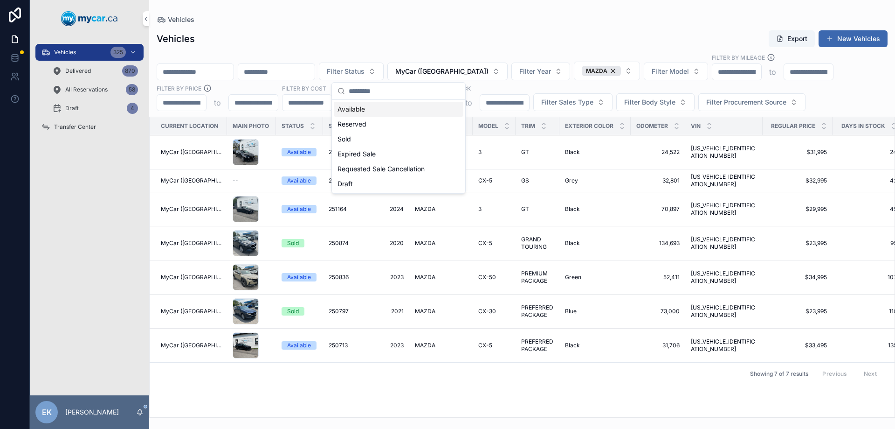
click at [362, 111] on div "Available" at bounding box center [399, 109] width 130 height 15
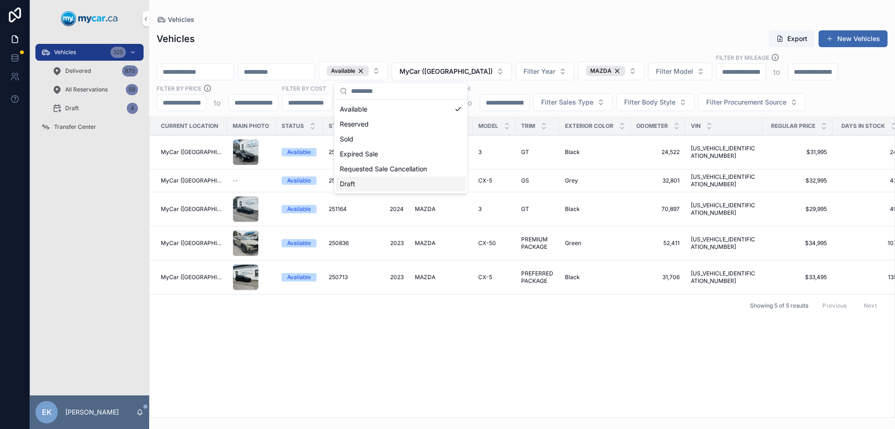
click at [329, 284] on td "250713 250713" at bounding box center [347, 277] width 48 height 34
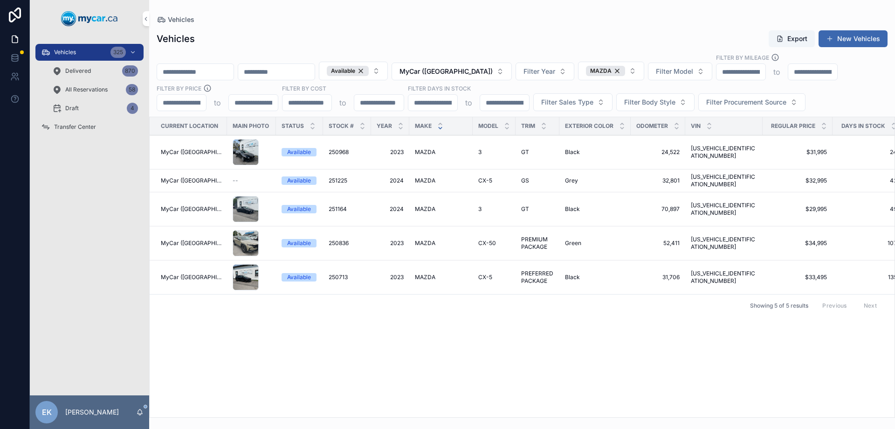
click at [92, 55] on div "Vehicles 325" at bounding box center [89, 52] width 97 height 15
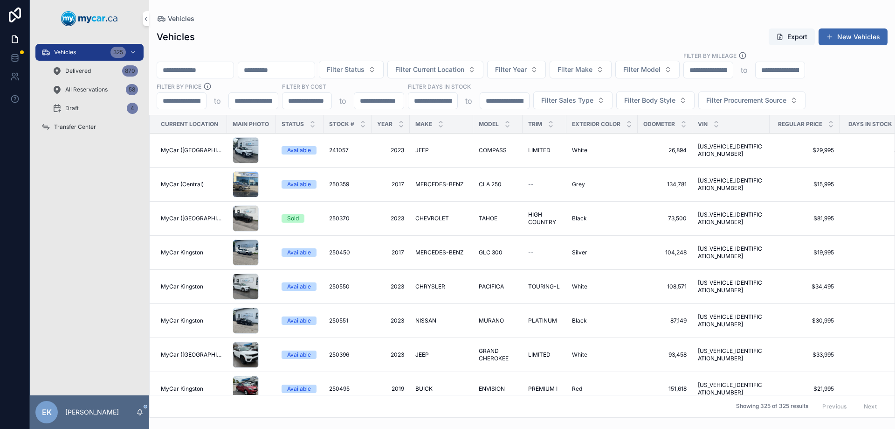
click at [213, 71] on input "scrollable content" at bounding box center [195, 69] width 76 height 13
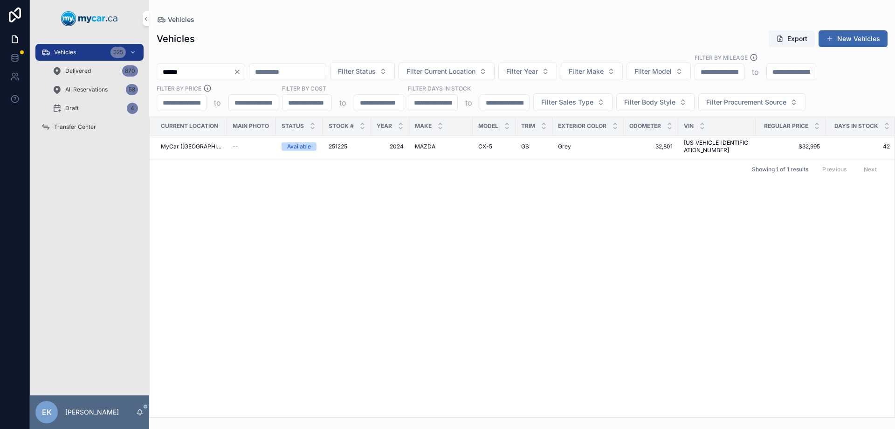
click at [71, 52] on span "Vehicles" at bounding box center [65, 52] width 22 height 7
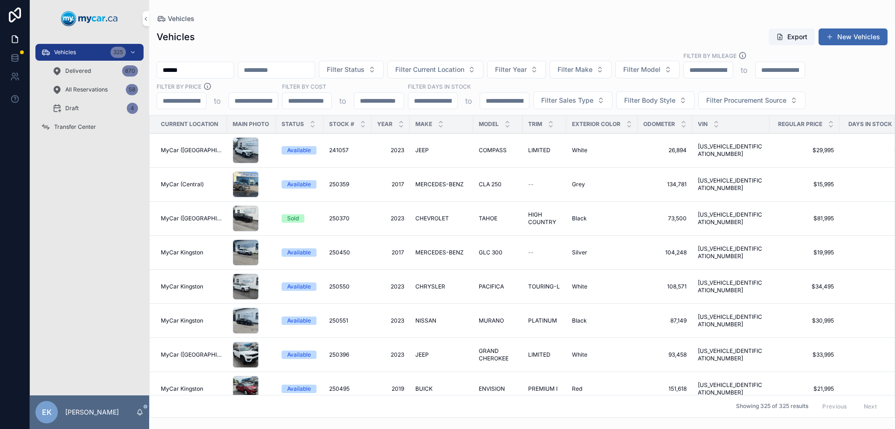
click at [366, 19] on div "Vehicles" at bounding box center [522, 18] width 731 height 7
click at [196, 74] on input "******" at bounding box center [195, 69] width 76 height 13
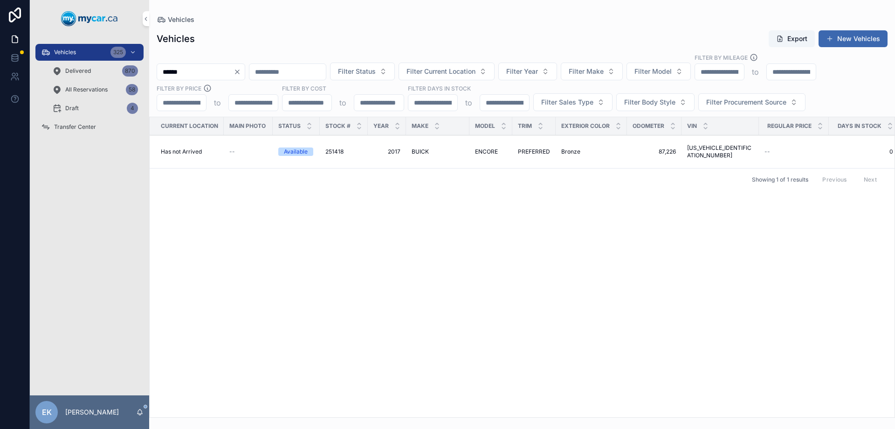
click at [282, 29] on div "Vehicles Export New Vehicles ****** Filter Status Filter Current Location Filte…" at bounding box center [522, 220] width 746 height 393
drag, startPoint x: 94, startPoint y: 56, endPoint x: 97, endPoint y: 45, distance: 11.2
click at [94, 54] on div "Vehicles 325" at bounding box center [89, 52] width 97 height 15
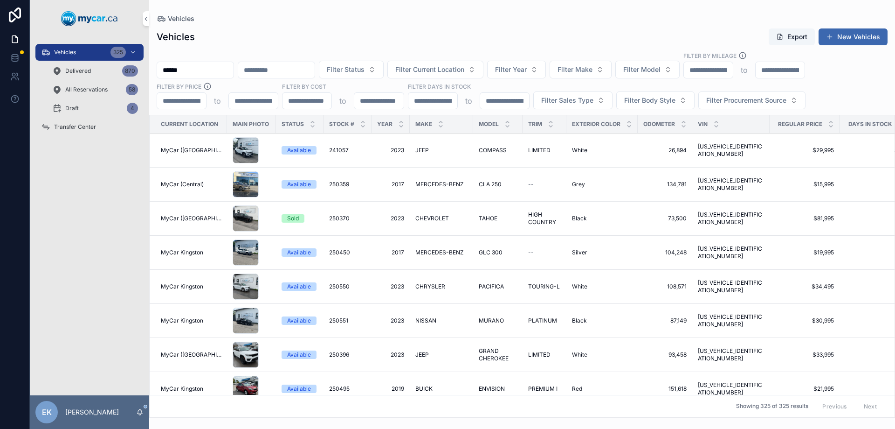
click at [388, 1] on div "Vehicles Vehicles Export New Vehicles ****** Filter Status Filter Current Locat…" at bounding box center [522, 208] width 746 height 417
click at [212, 69] on input "******" at bounding box center [195, 69] width 76 height 13
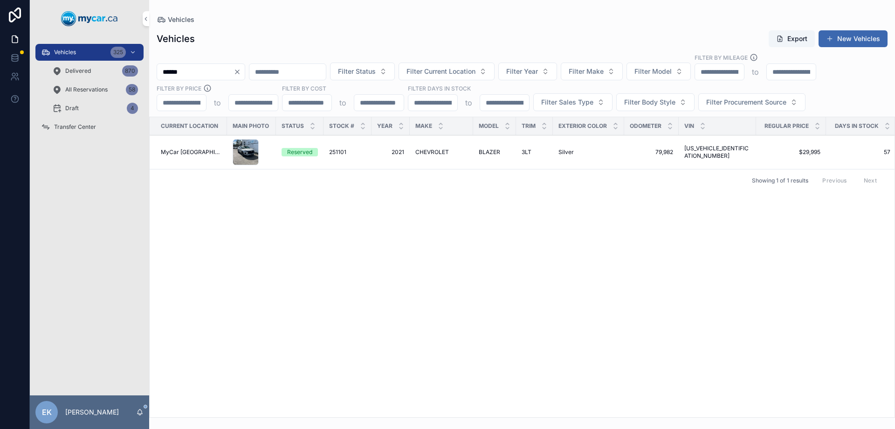
type input "******"
click at [419, 152] on span "CHEVROLET" at bounding box center [433, 151] width 34 height 7
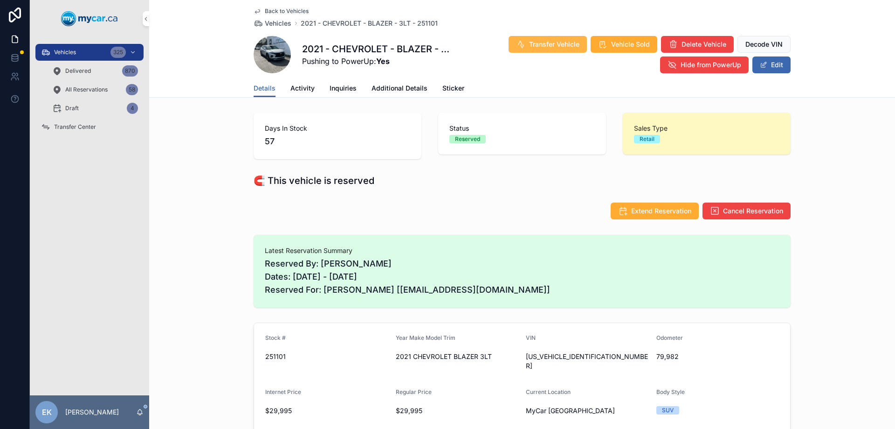
click at [535, 39] on button "Transfer Vehicle" at bounding box center [548, 44] width 78 height 17
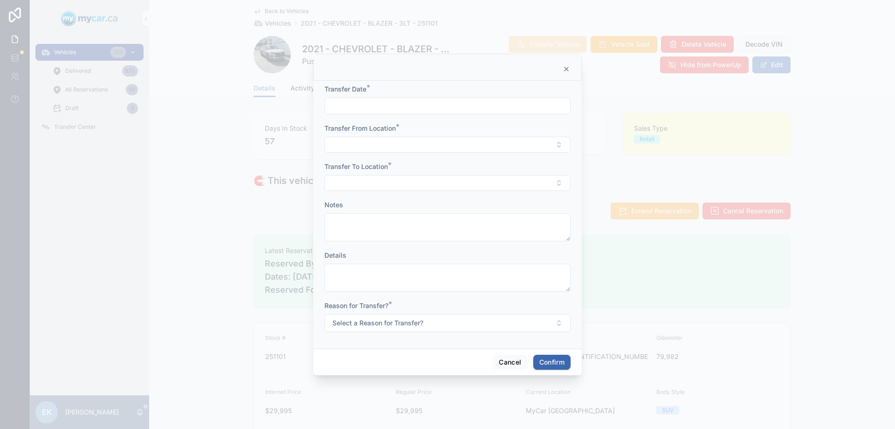
click at [390, 110] on input "text" at bounding box center [447, 105] width 245 height 13
click at [479, 203] on button "10" at bounding box center [481, 202] width 17 height 17
type input "**********"
click at [359, 146] on button "Select Button" at bounding box center [448, 145] width 246 height 16
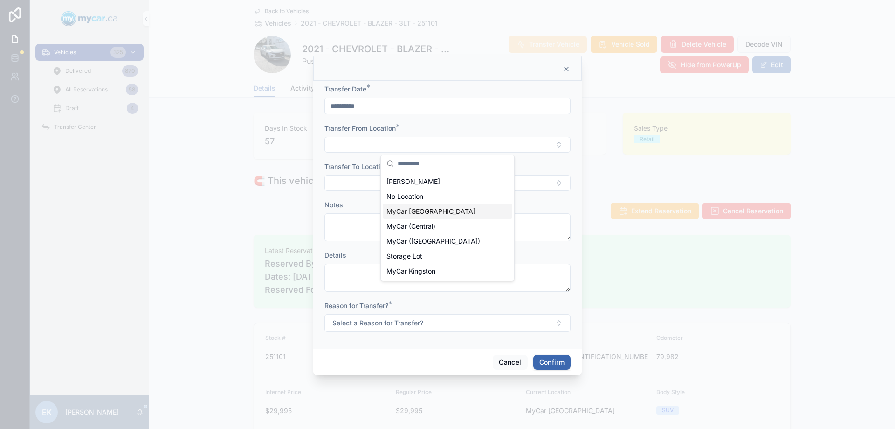
click at [406, 210] on span "MyCar [GEOGRAPHIC_DATA]" at bounding box center [431, 211] width 89 height 9
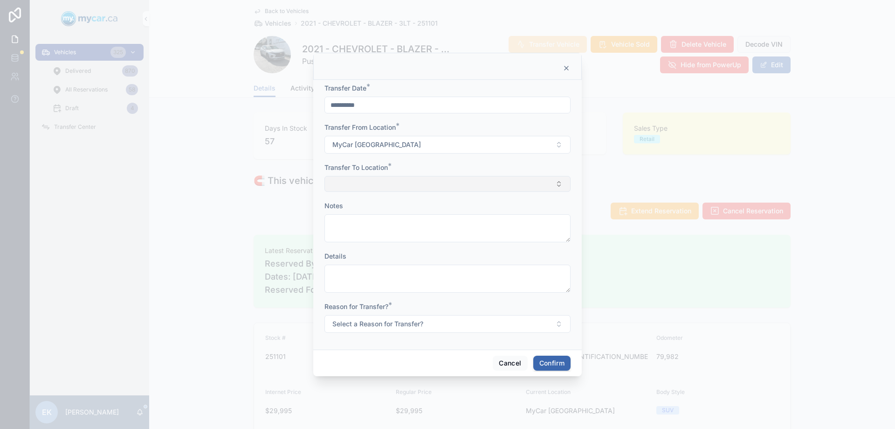
click at [350, 184] on button "Select Button" at bounding box center [448, 184] width 246 height 16
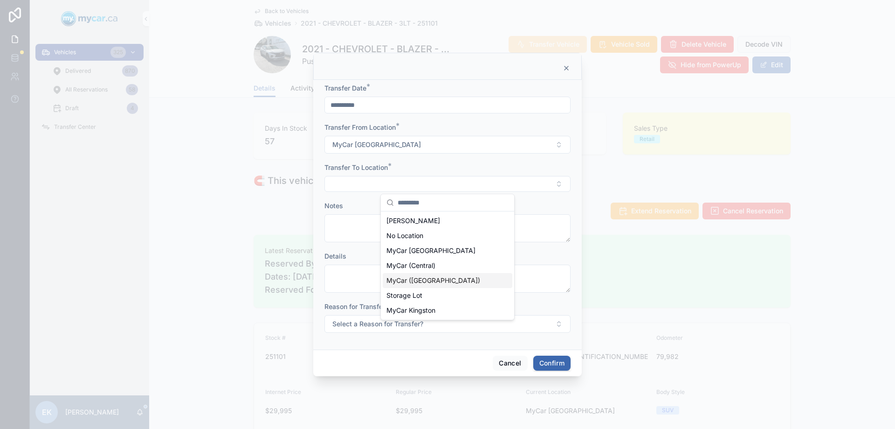
click at [409, 279] on span "MyCar ([GEOGRAPHIC_DATA])" at bounding box center [434, 280] width 94 height 9
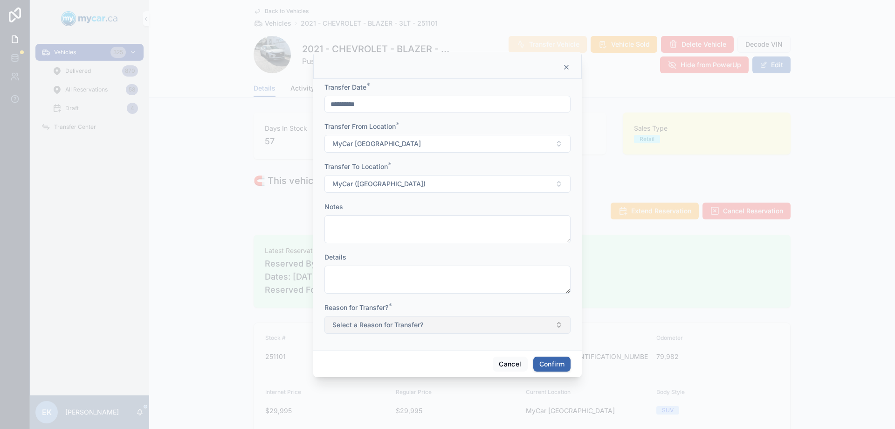
click at [383, 324] on span "Select a Reason for Transfer?" at bounding box center [378, 324] width 91 height 9
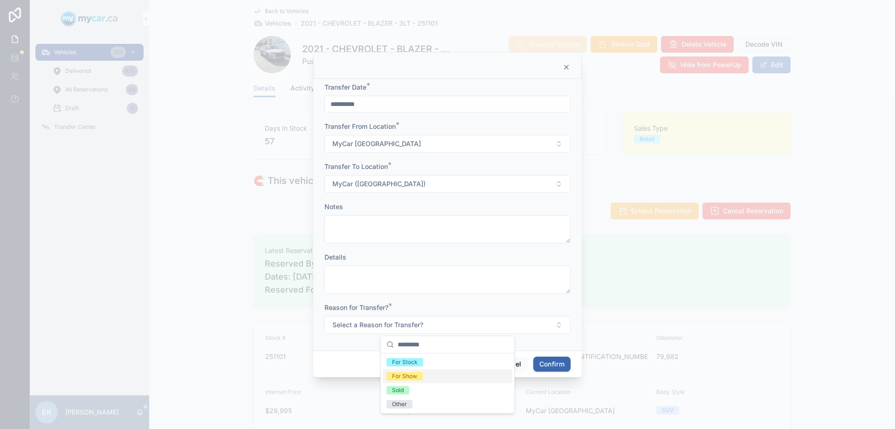
click at [399, 376] on div "For Show" at bounding box center [404, 376] width 25 height 8
click at [552, 366] on button "Confirm" at bounding box center [552, 363] width 37 height 15
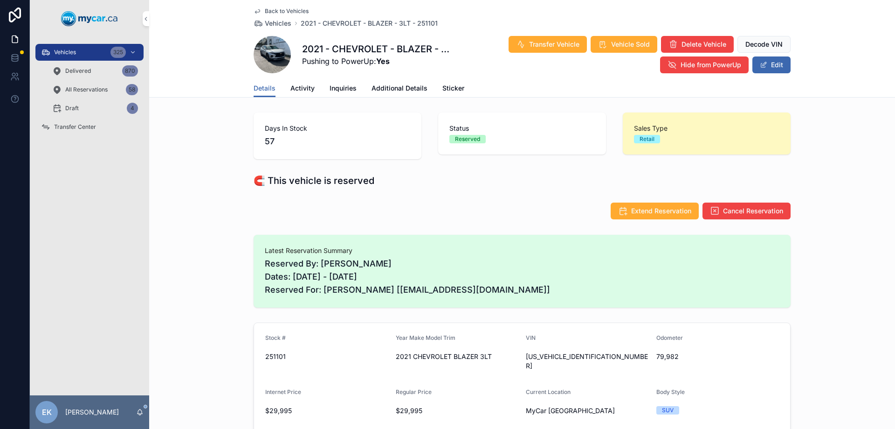
click at [75, 127] on span "Transfer Center" at bounding box center [75, 126] width 42 height 7
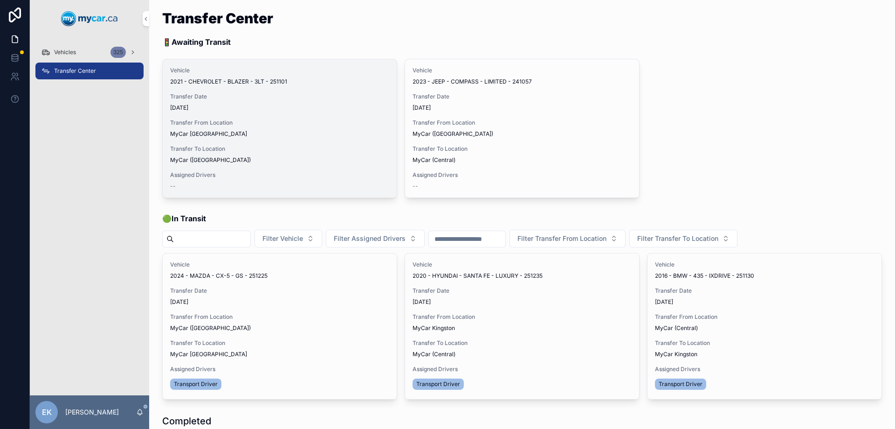
click at [0, 0] on button "Assign Driver" at bounding box center [0, 0] width 0 height 0
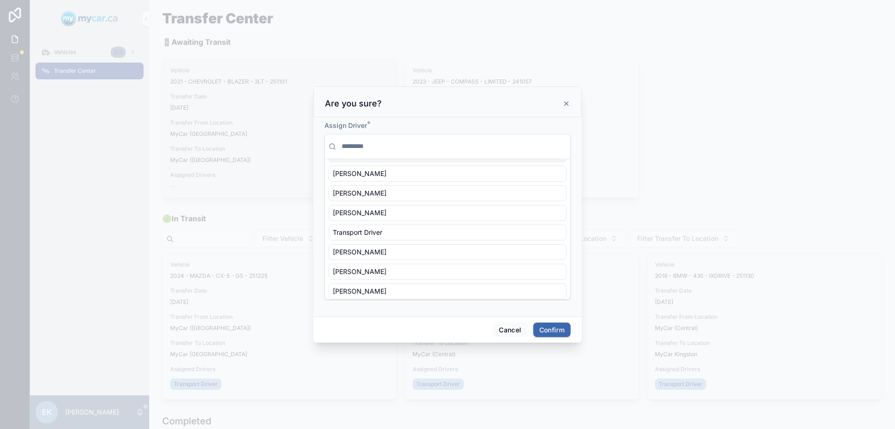
scroll to position [83, 0]
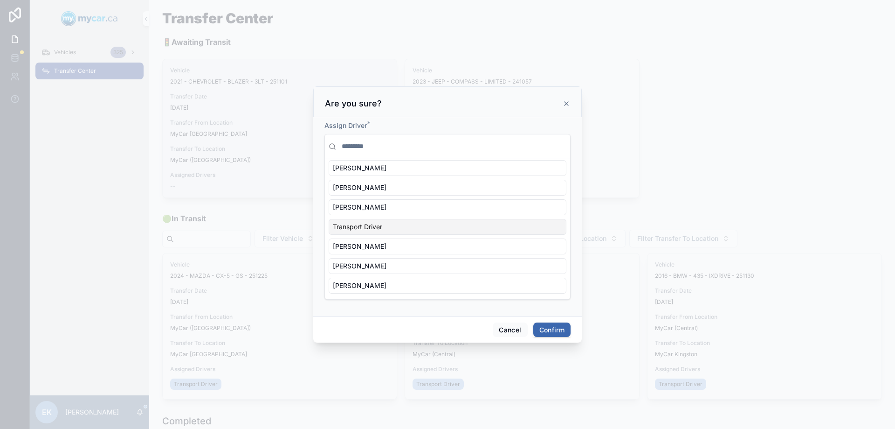
click at [390, 226] on div "Transport Driver" at bounding box center [448, 227] width 238 height 16
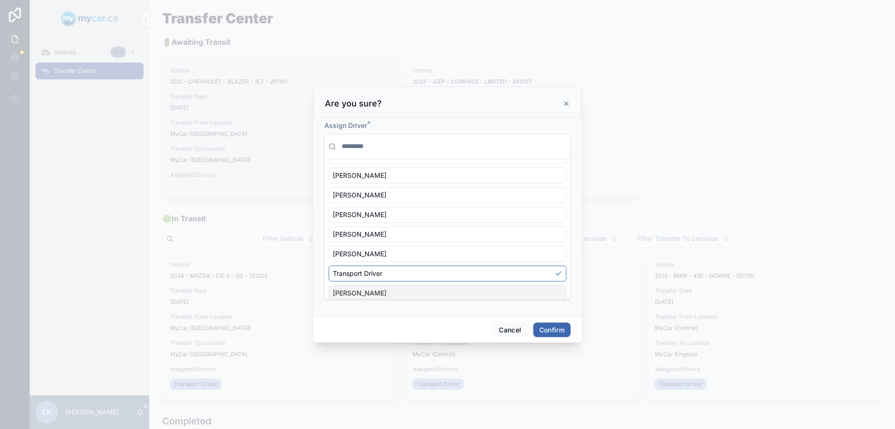
click at [542, 326] on button "Confirm" at bounding box center [552, 329] width 37 height 15
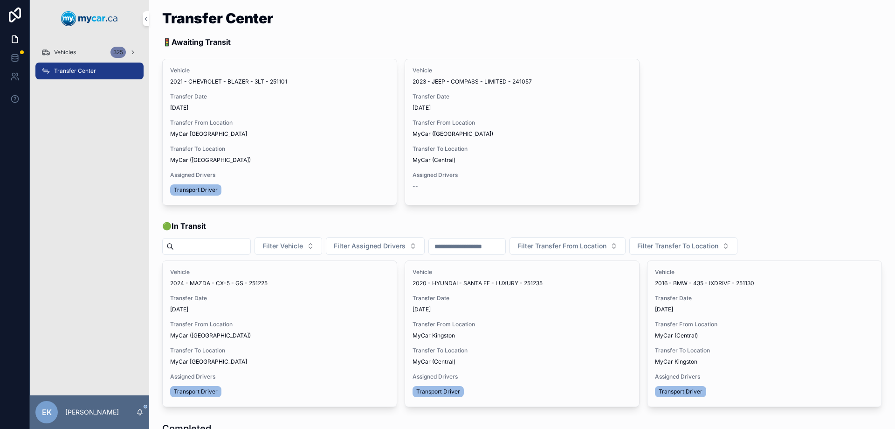
click at [0, 0] on span "Begin Trip" at bounding box center [0, 0] width 0 height 0
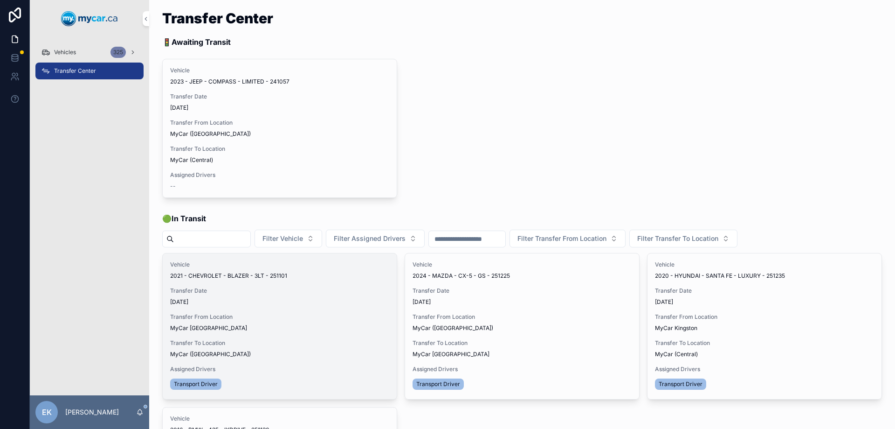
click at [0, 0] on span "Transfer Done" at bounding box center [0, 0] width 0 height 0
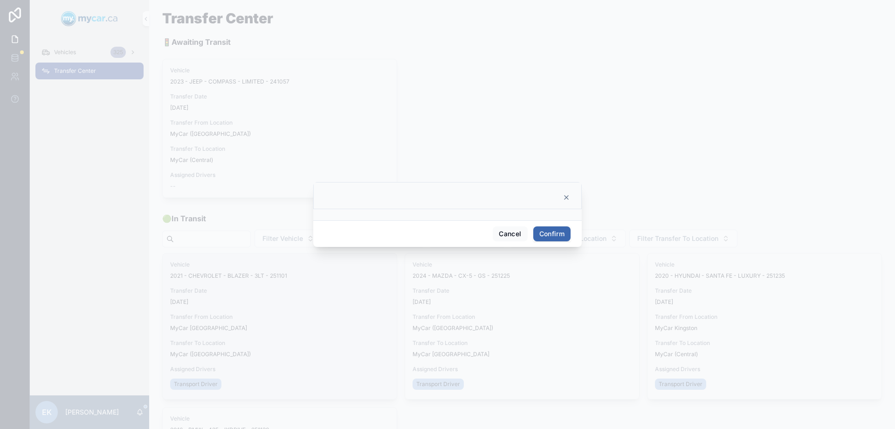
click at [551, 233] on button "Confirm" at bounding box center [552, 233] width 37 height 15
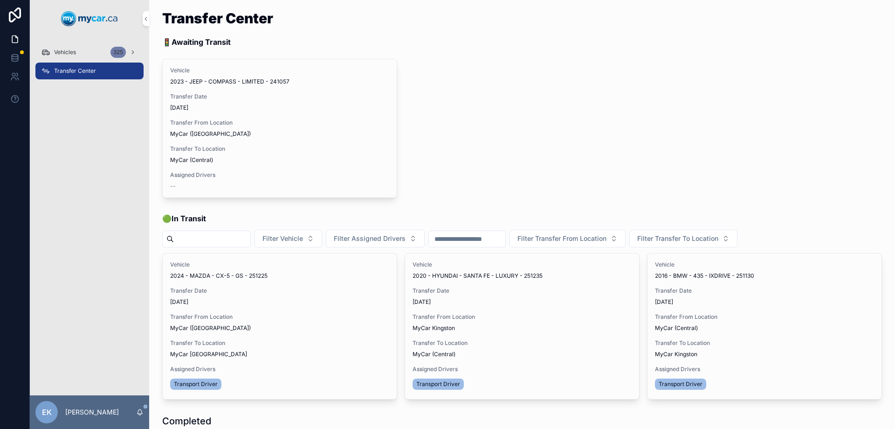
click at [63, 51] on span "Vehicles" at bounding box center [65, 52] width 22 height 7
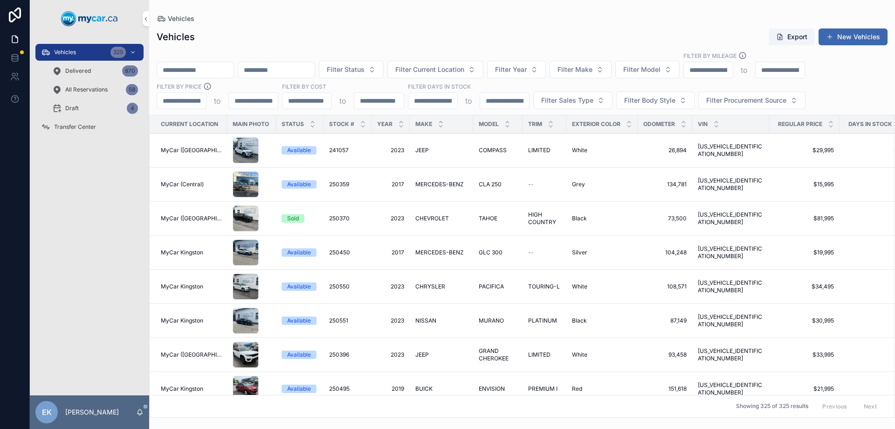
click at [217, 70] on input "scrollable content" at bounding box center [195, 69] width 76 height 13
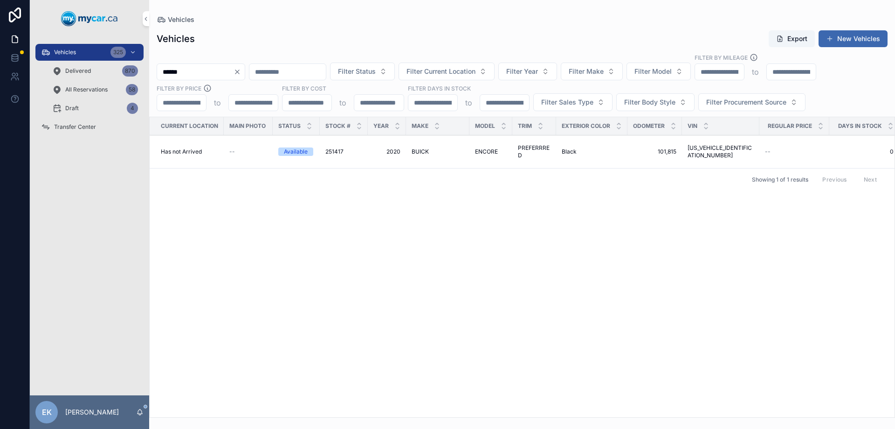
type input "******"
click at [420, 150] on span "BUICK" at bounding box center [420, 151] width 17 height 7
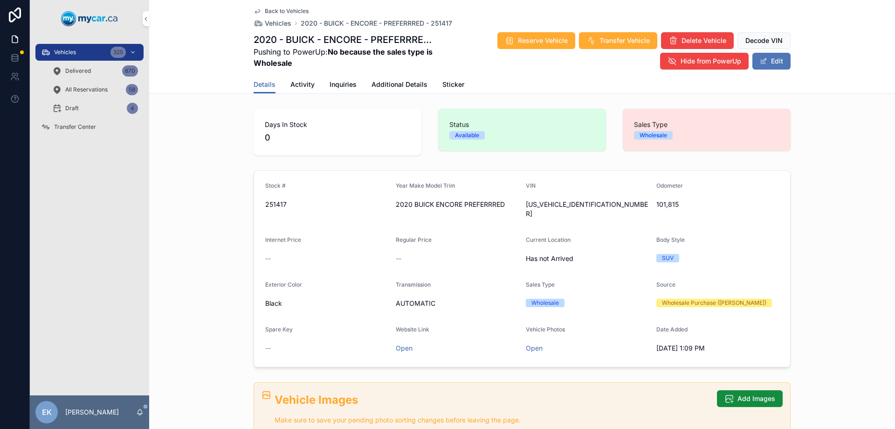
click at [761, 65] on button "Edit" at bounding box center [772, 61] width 38 height 17
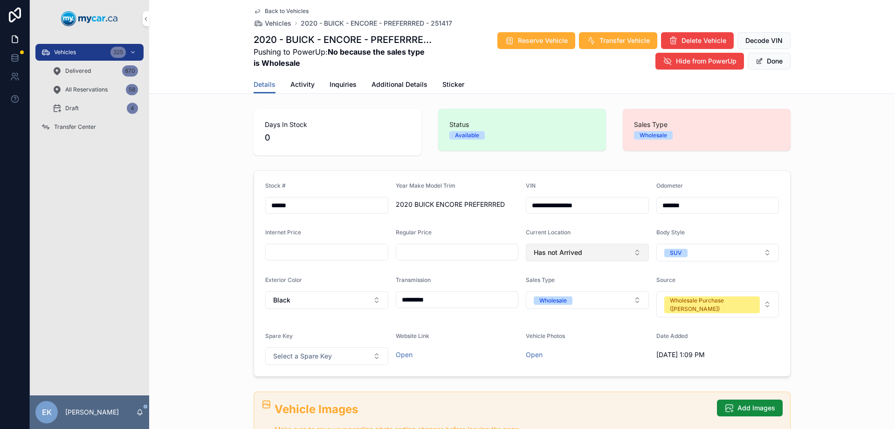
click at [591, 249] on button "Has not Arrived" at bounding box center [587, 252] width 123 height 18
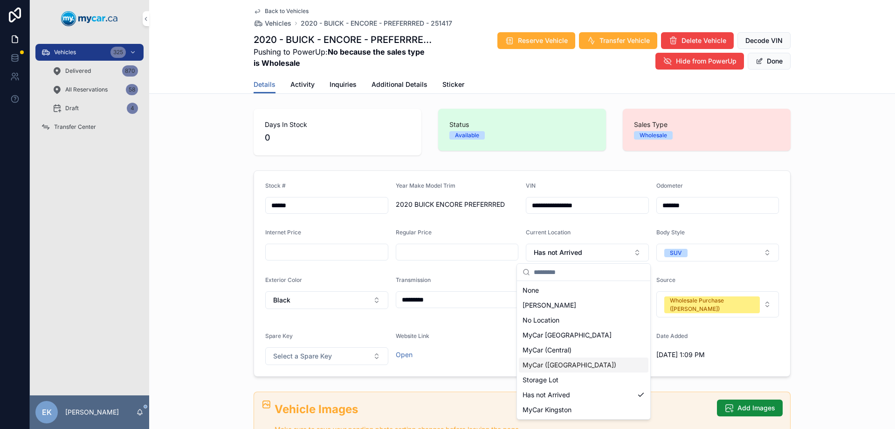
click at [545, 368] on span "MyCar ([GEOGRAPHIC_DATA])" at bounding box center [570, 364] width 94 height 9
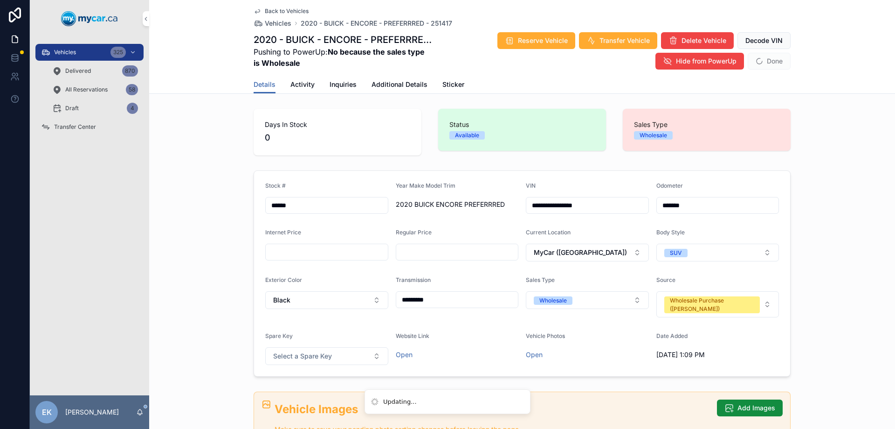
click at [79, 52] on div "Vehicles 325" at bounding box center [89, 52] width 97 height 15
